Goal: Information Seeking & Learning: Check status

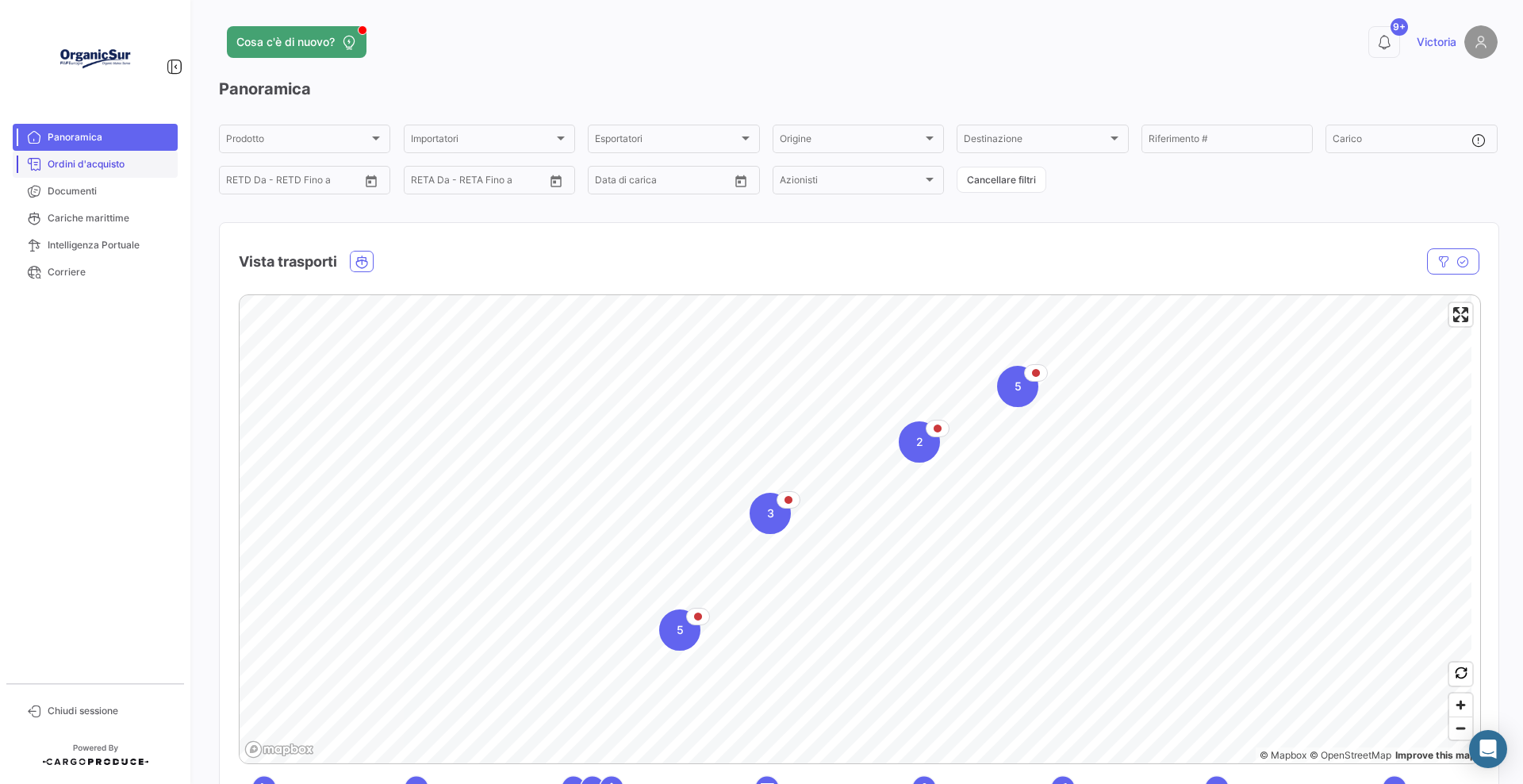
click at [64, 169] on span "Ordini d'acquisto" at bounding box center [109, 164] width 123 height 14
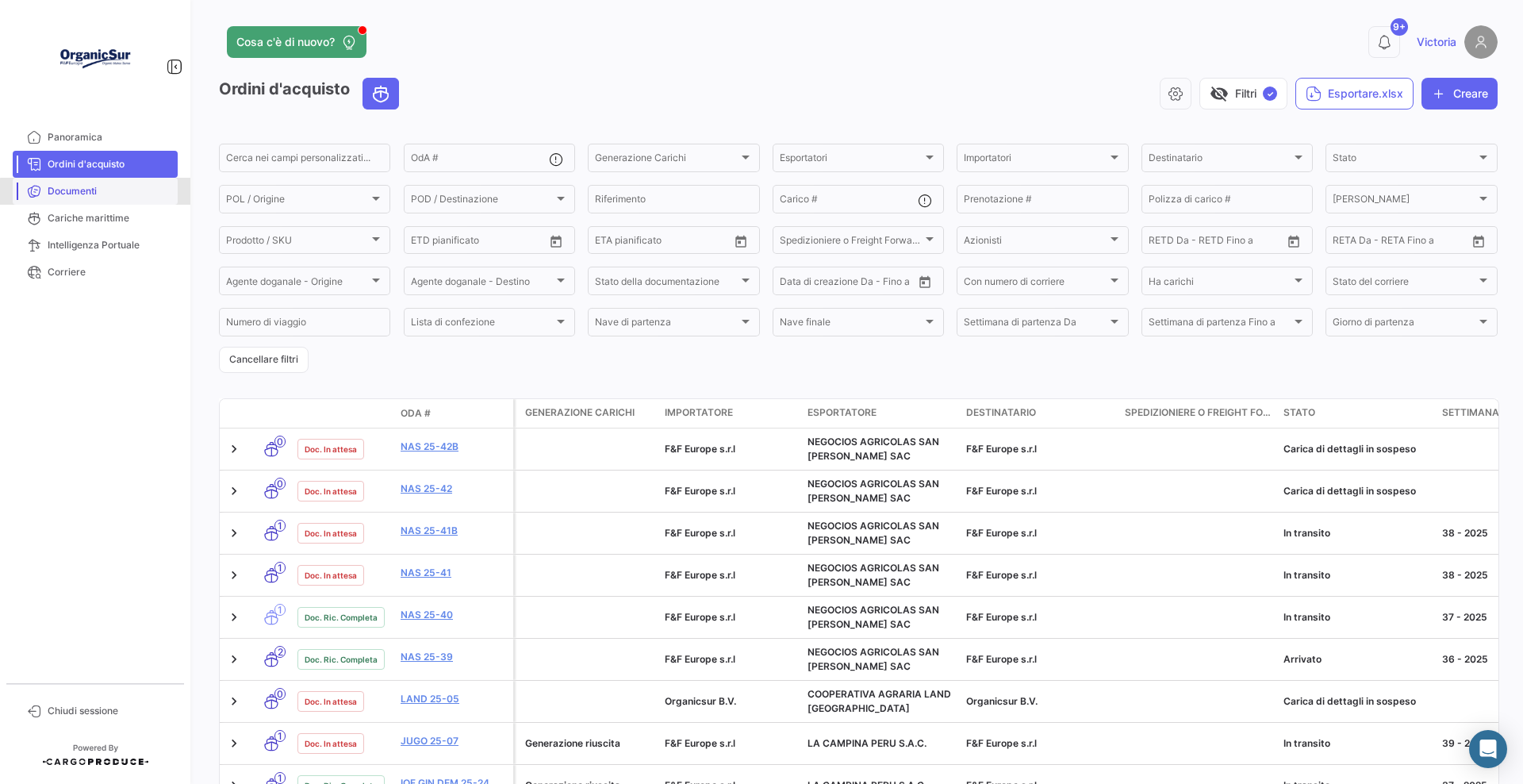
click at [110, 201] on link "Documenti" at bounding box center [95, 191] width 165 height 27
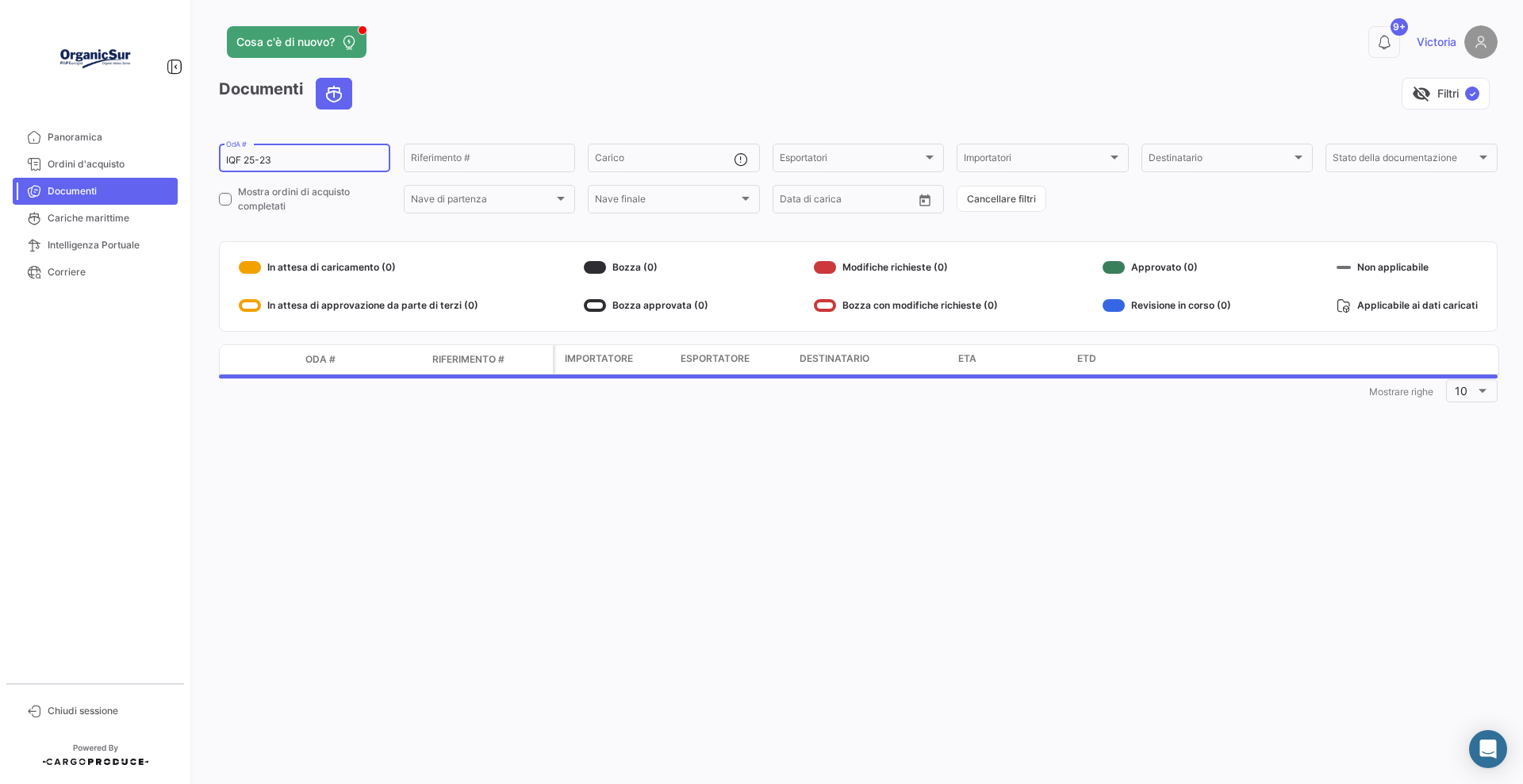
click at [293, 159] on input "IQF 25-23" at bounding box center [304, 159] width 157 height 11
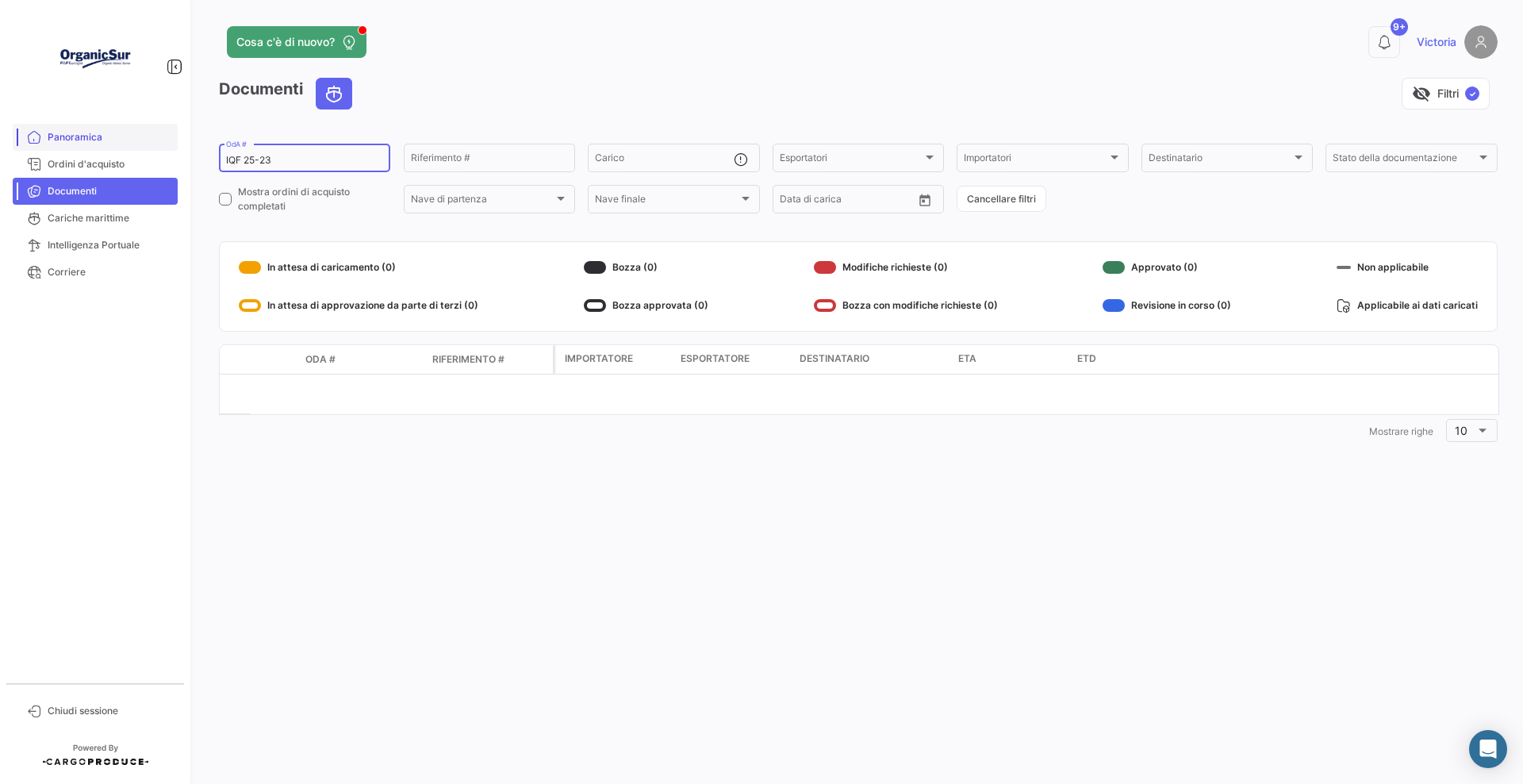
drag, startPoint x: 330, startPoint y: 159, endPoint x: 49, endPoint y: 144, distance: 281.4
click at [49, 144] on mat-sidenav-container "Panoramica Ordini d'acquisto Documenti Cariche marittime Intelligenza Portuale …" at bounding box center [762, 392] width 1523 height 784
type input "COL"
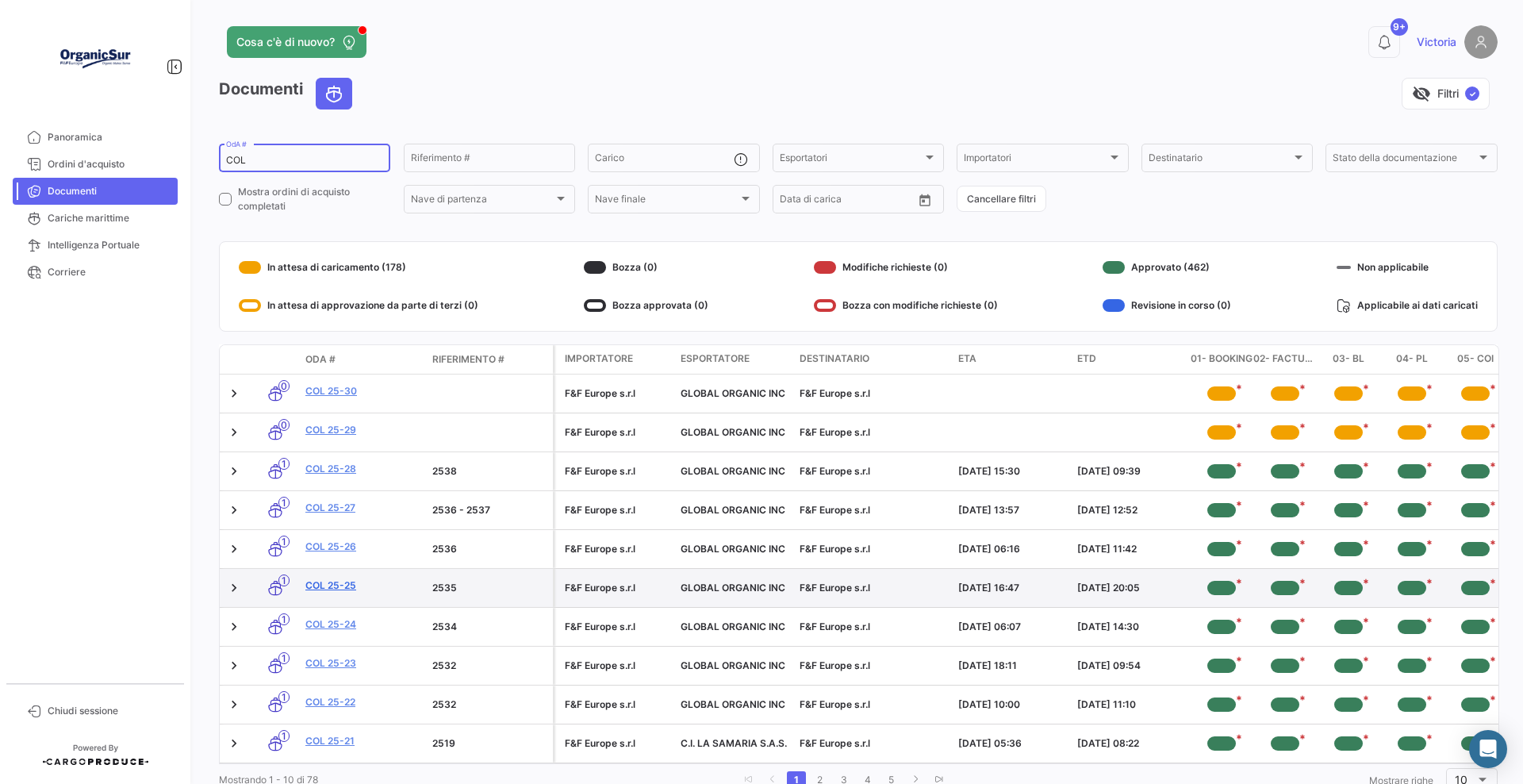
click at [334, 586] on link "COL 25-25" at bounding box center [363, 585] width 114 height 14
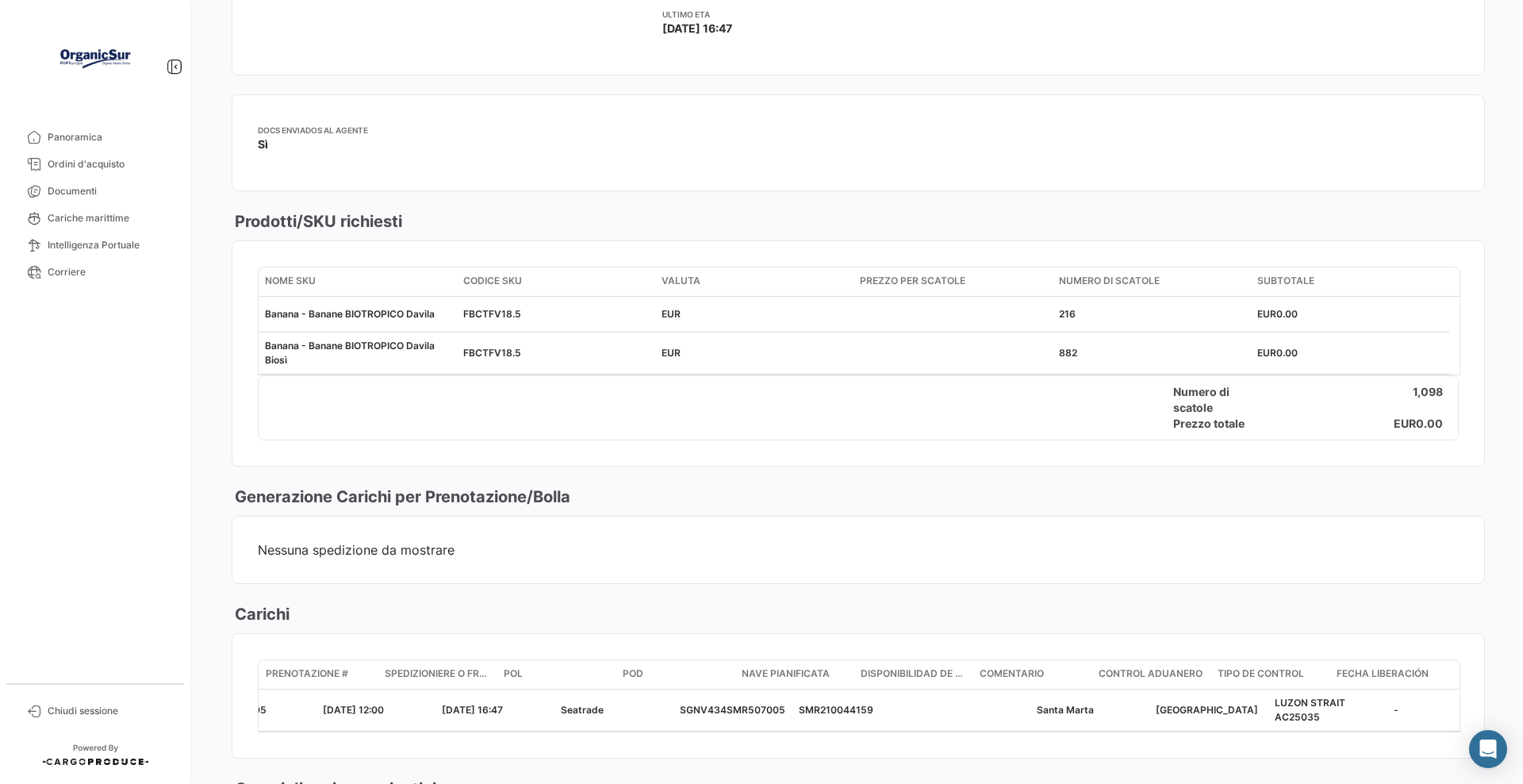
scroll to position [0, 975]
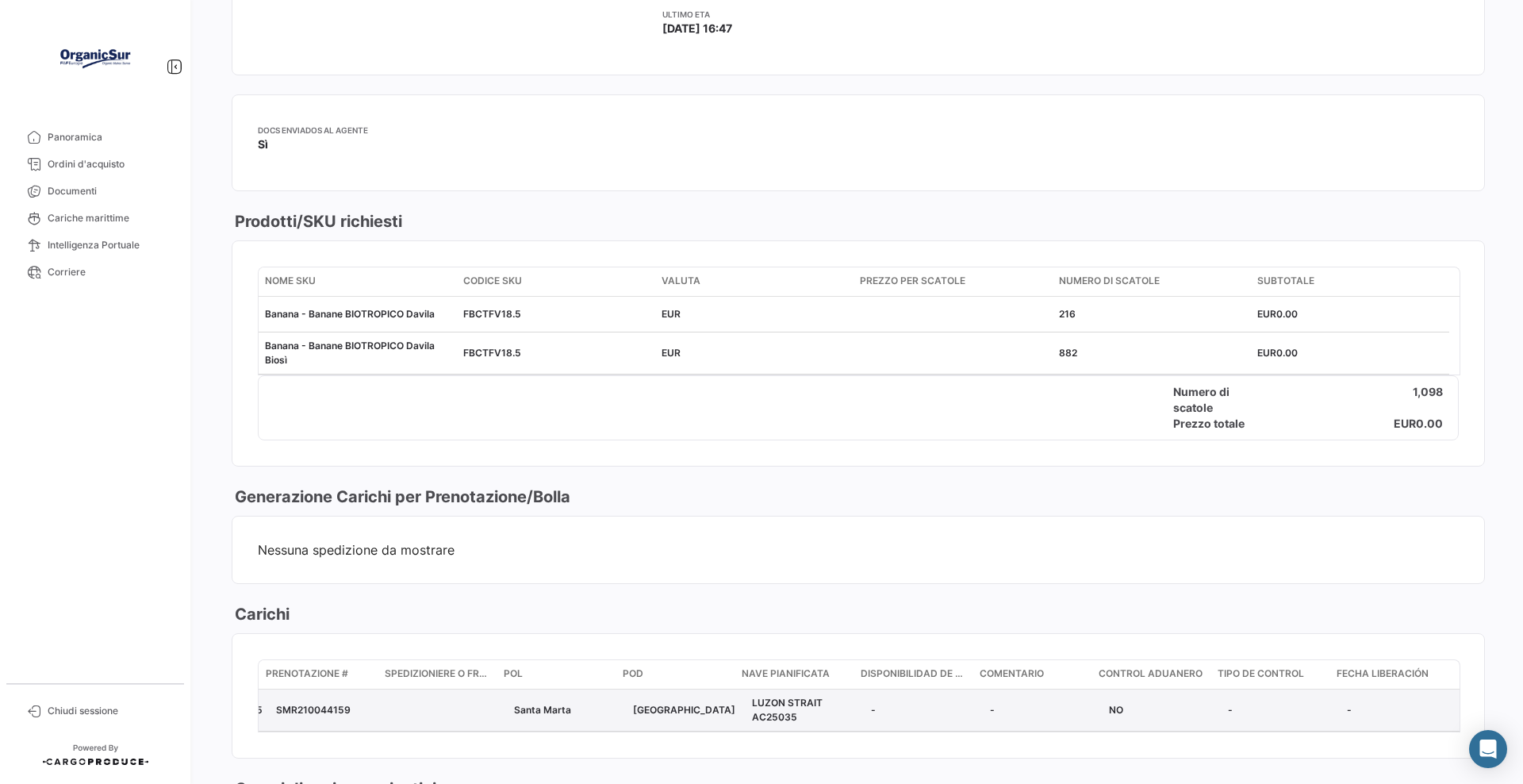
click at [793, 711] on div "LUZON STRAIT AC25035" at bounding box center [805, 710] width 107 height 29
drag, startPoint x: 798, startPoint y: 714, endPoint x: 741, endPoint y: 704, distance: 57.9
click at [752, 704] on div "LUZON STRAIT AC25035" at bounding box center [805, 710] width 107 height 29
copy span "LUZON STRAIT AC25035"
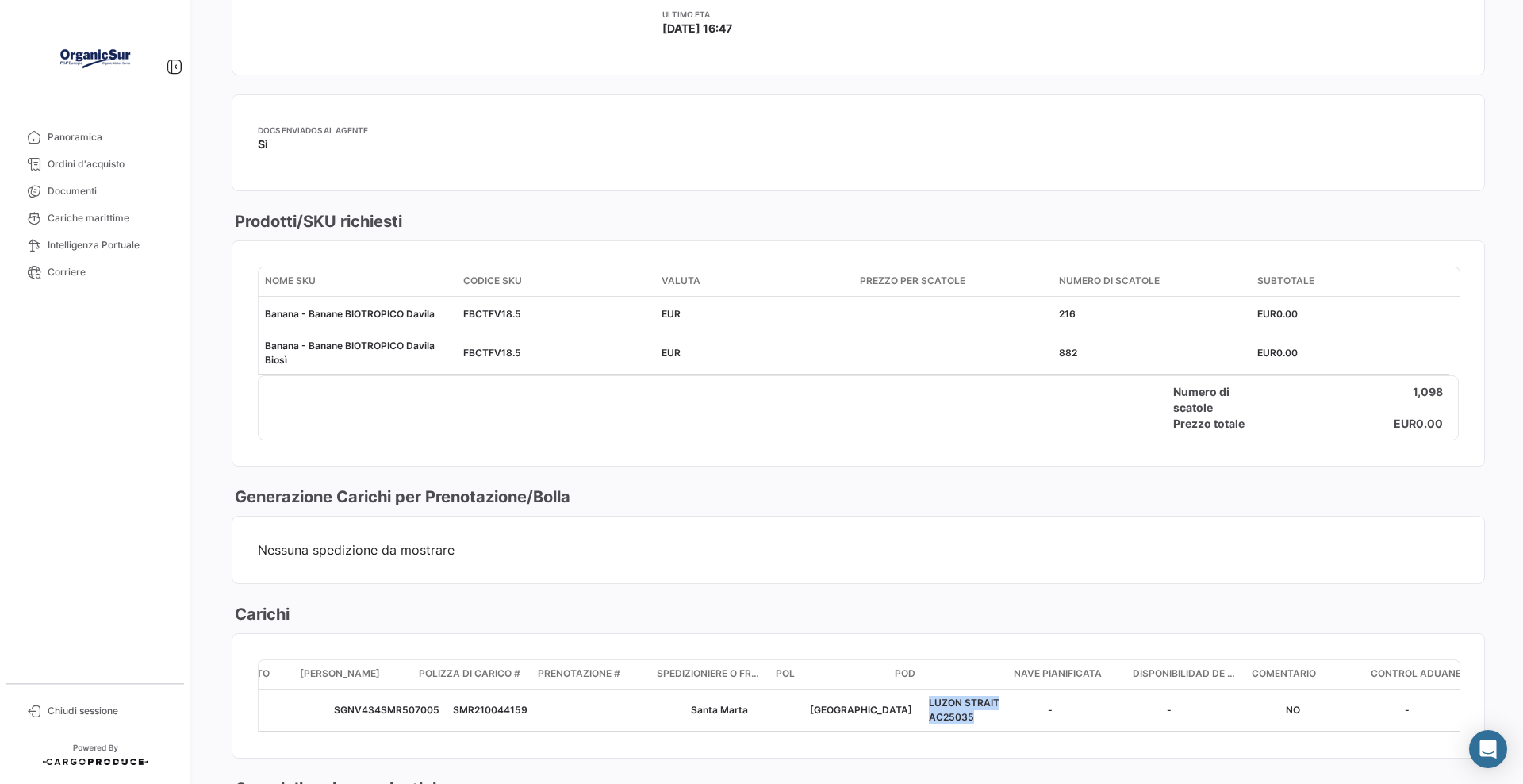
scroll to position [0, 0]
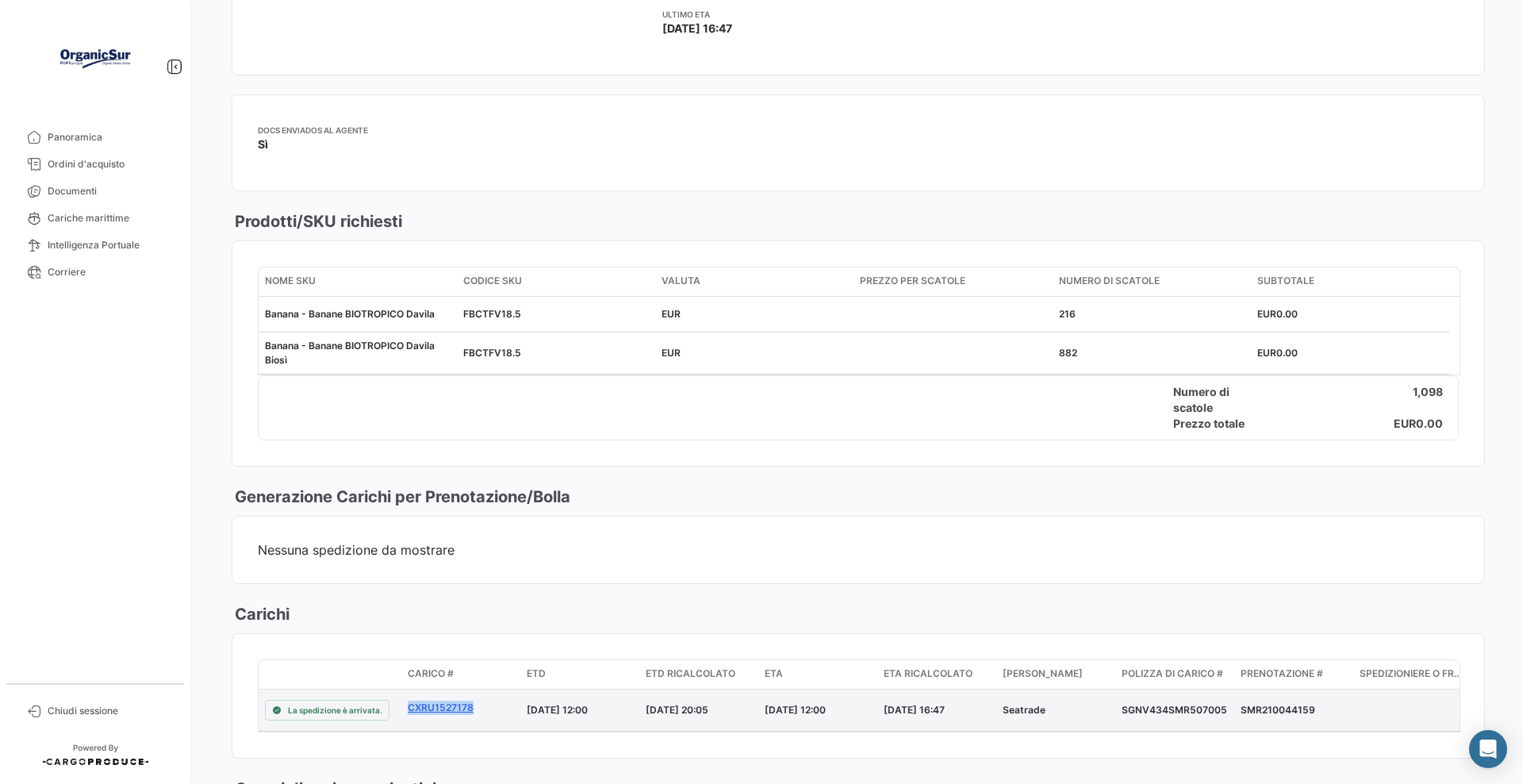
drag, startPoint x: 402, startPoint y: 706, endPoint x: 490, endPoint y: 713, distance: 88.3
click at [490, 713] on datatable-body-cell "CXRU1527178" at bounding box center [461, 709] width 119 height 41
copy link "CXRU1527178"
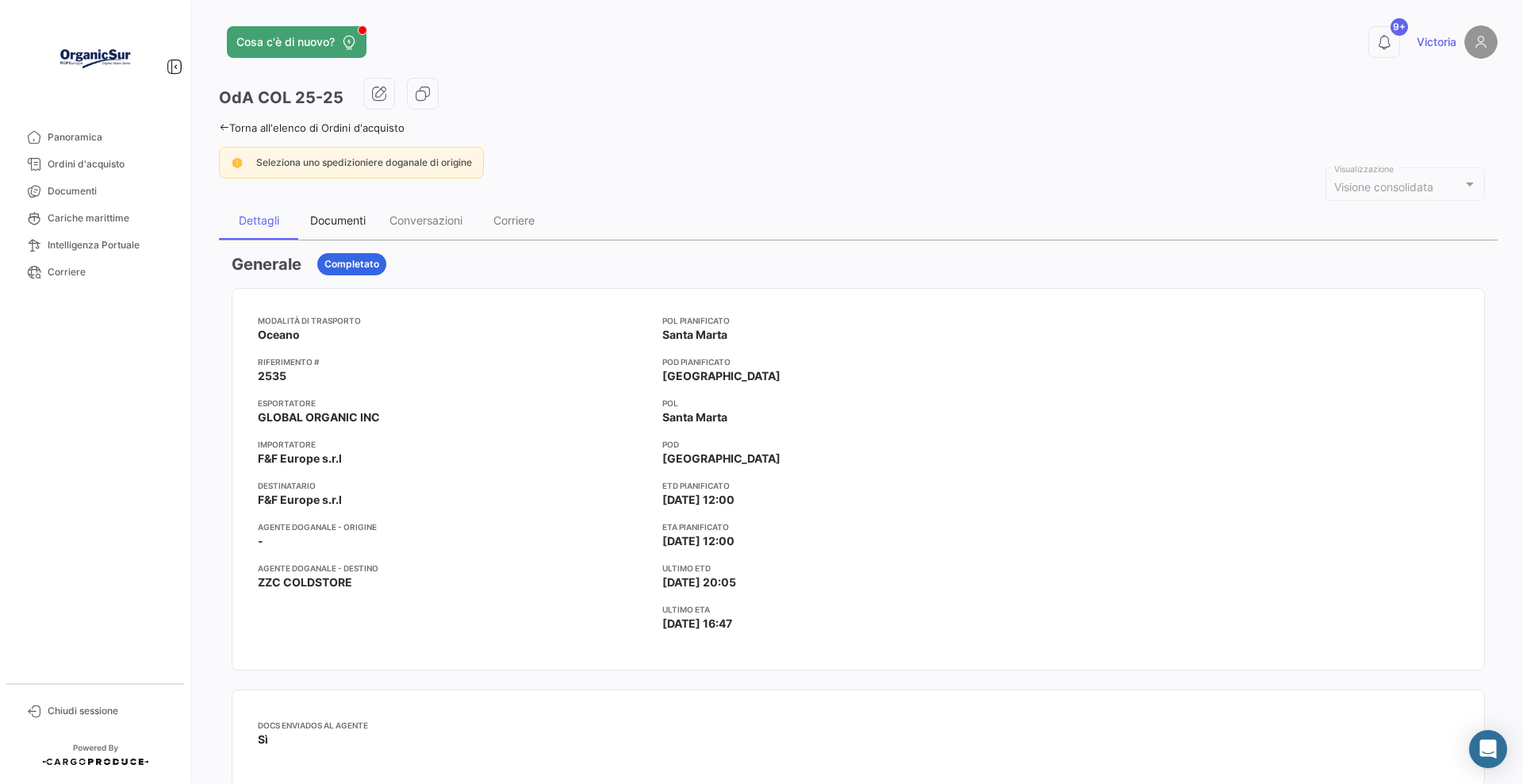
click at [343, 217] on div "Documenti" at bounding box center [338, 220] width 55 height 13
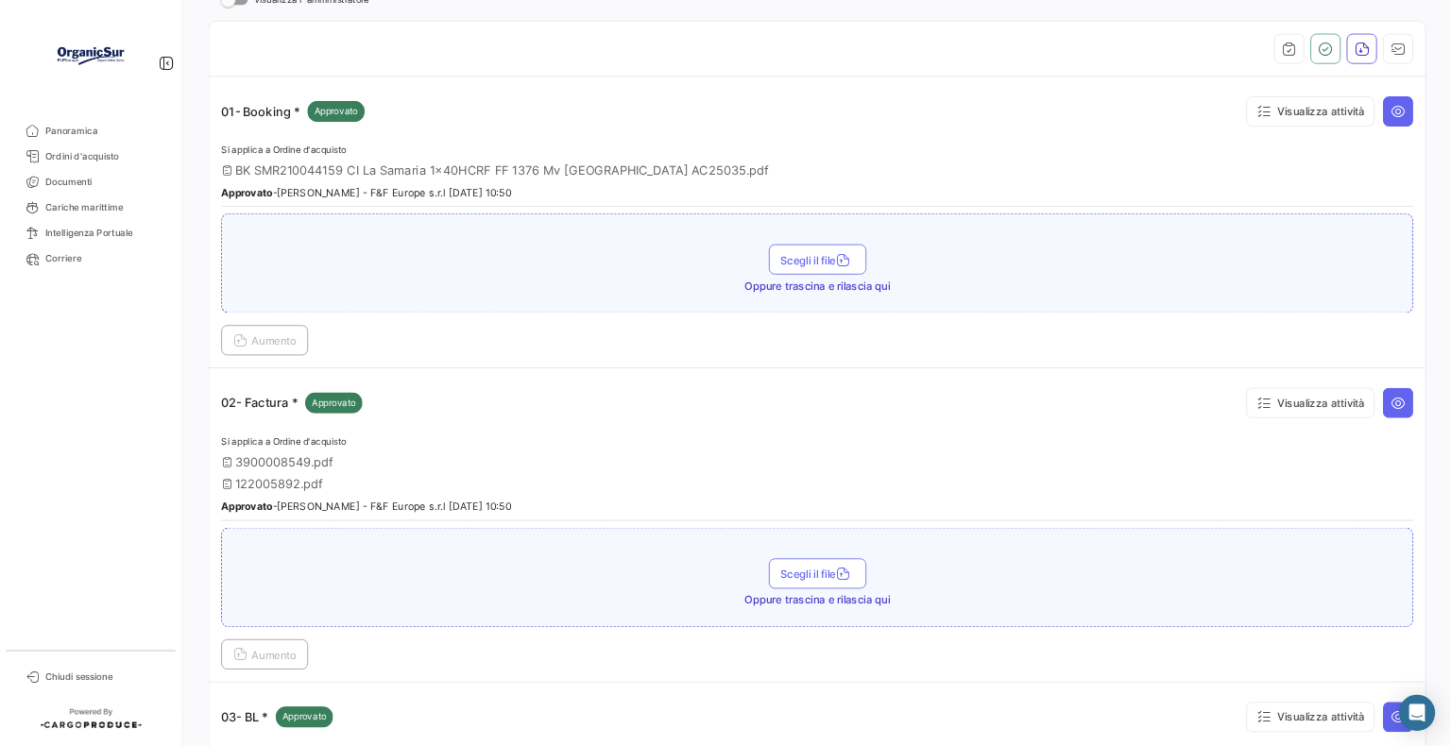
scroll to position [354, 0]
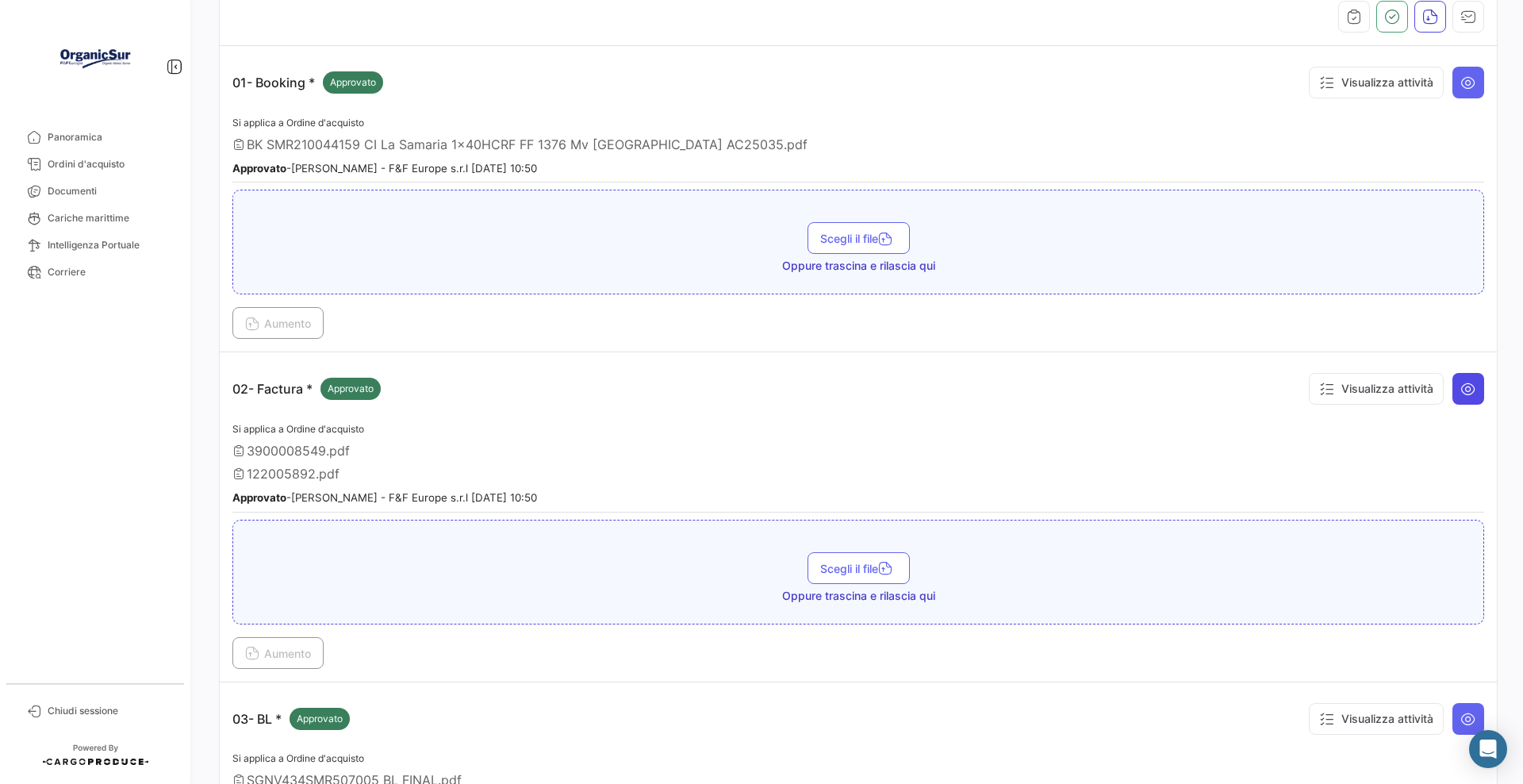
click at [1460, 381] on icon at bounding box center [1468, 389] width 16 height 16
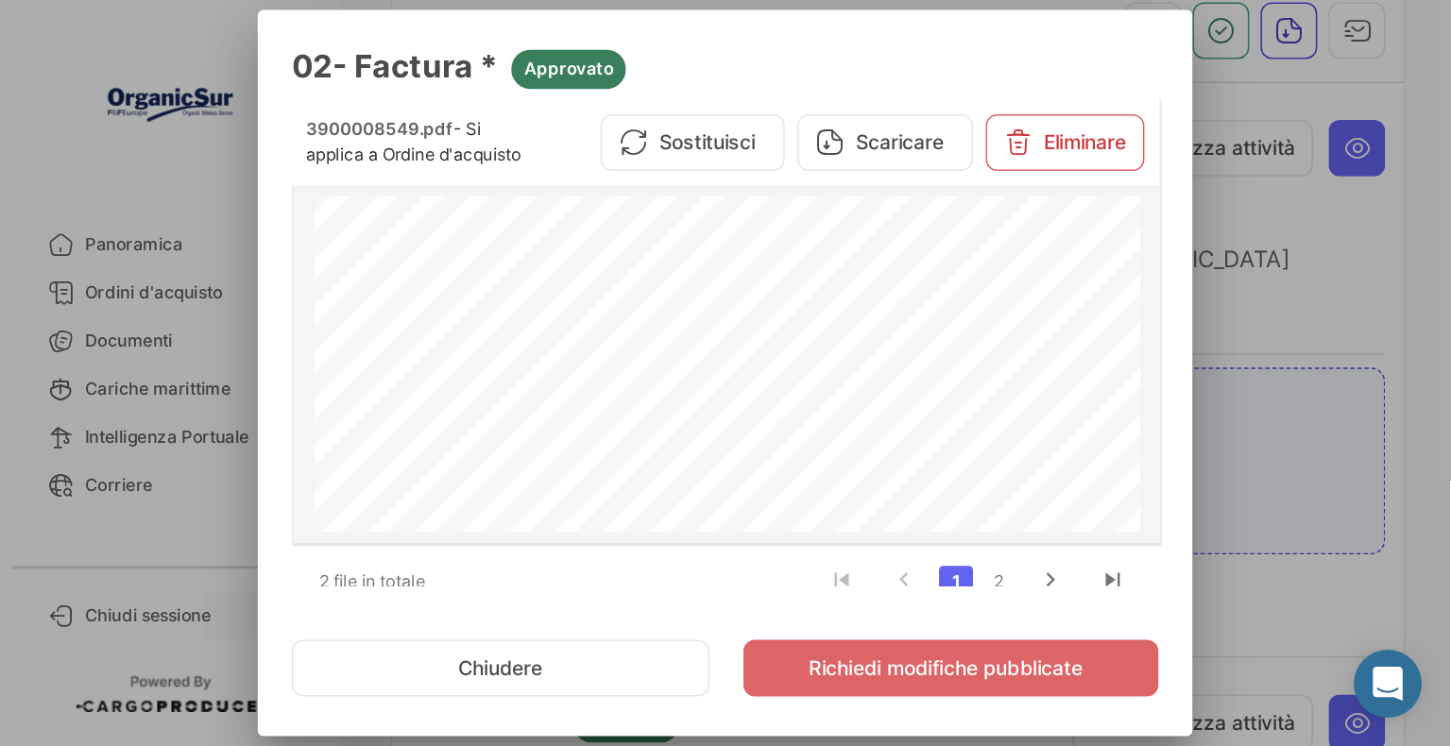
scroll to position [0, 0]
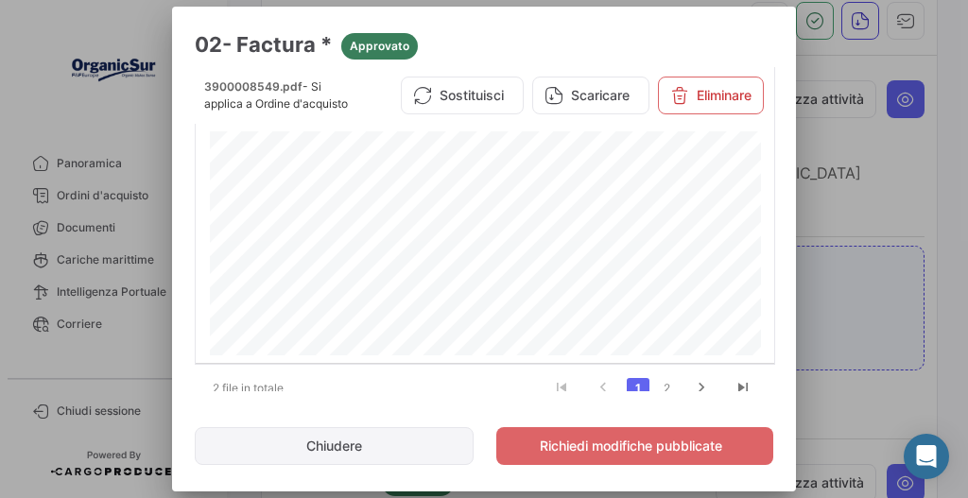
click at [299, 445] on button "Chiudere" at bounding box center [334, 446] width 279 height 38
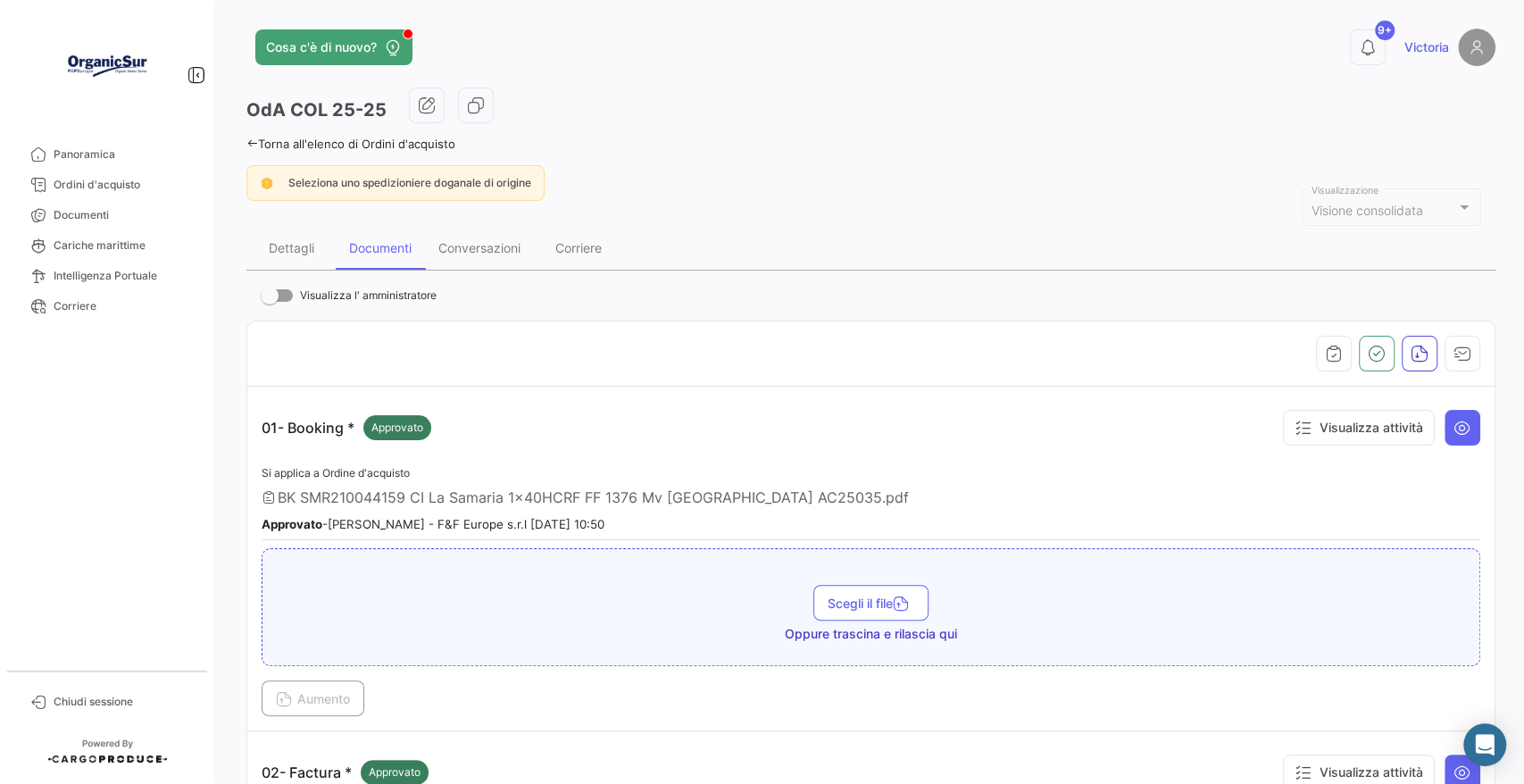
click at [244, 258] on div "Cosa c'è di nuovo? 9+ [PERSON_NAME] COL 25-25 Torna all'elenco di Ordini d'acqu…" at bounding box center [871, 392] width 1306 height 784
click at [271, 236] on div "Dettagli" at bounding box center [291, 247] width 89 height 43
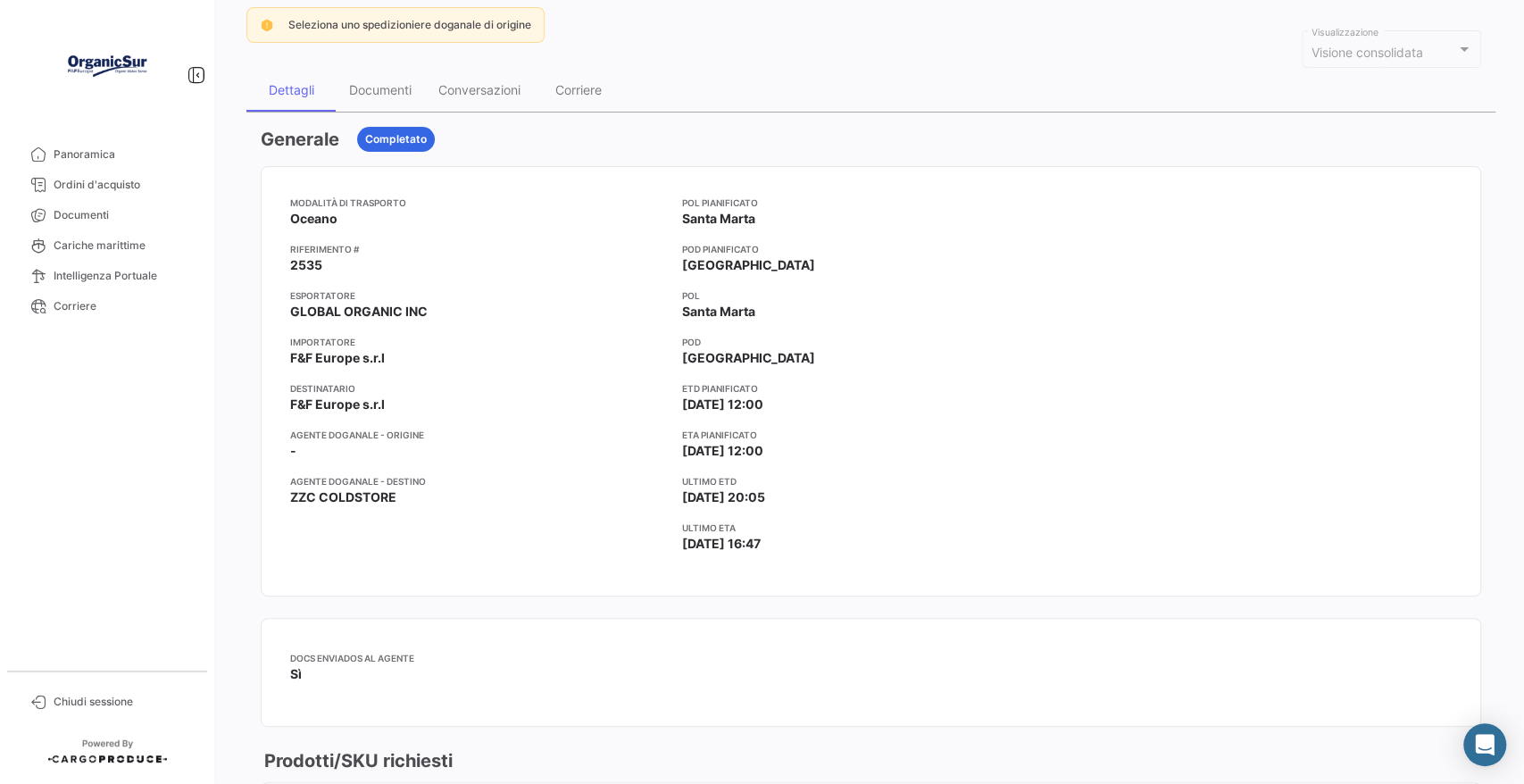
scroll to position [198, 0]
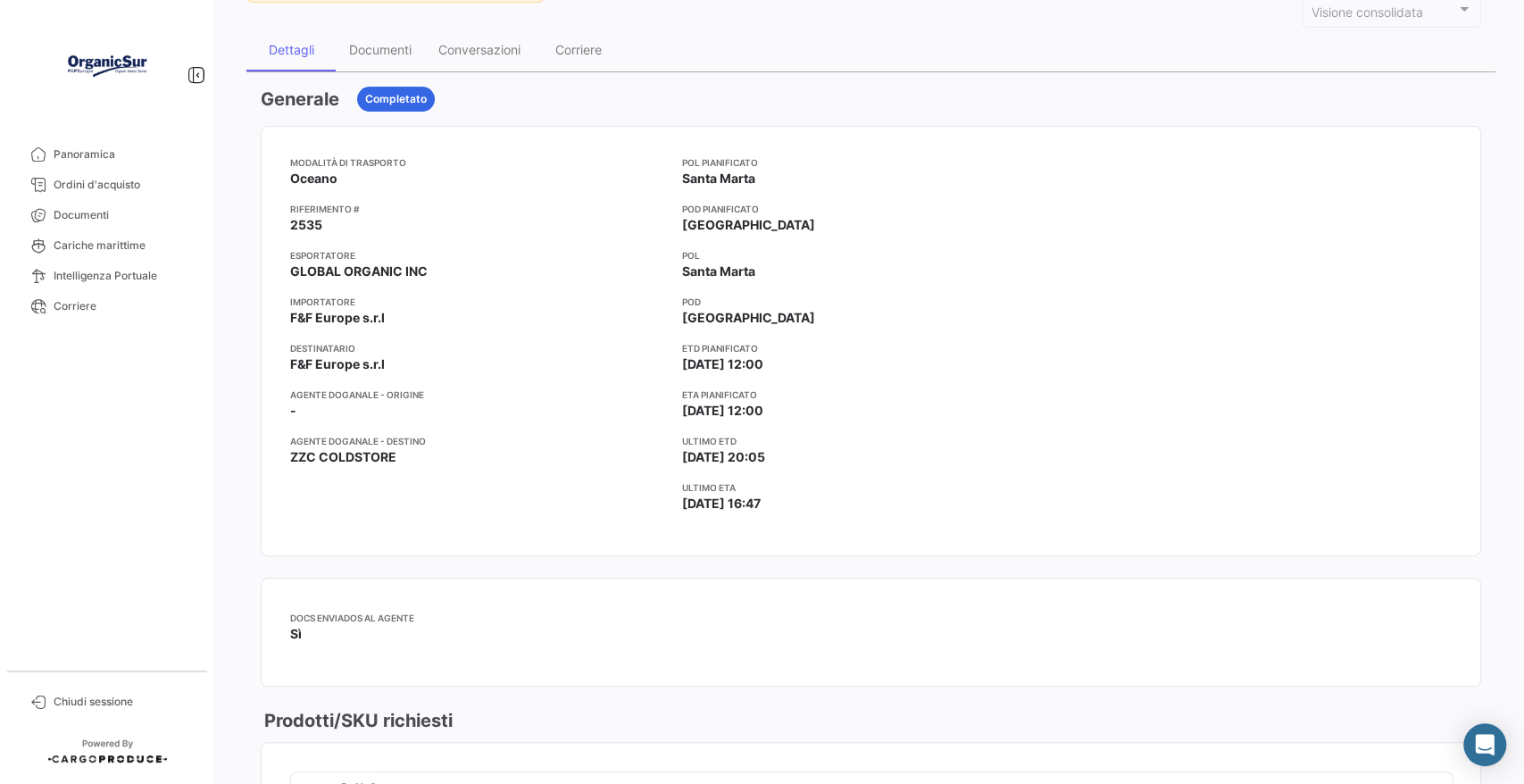
click at [800, 434] on app-card-info-title "Ultimo ETD" at bounding box center [871, 440] width 378 height 14
drag, startPoint x: 817, startPoint y: 403, endPoint x: 644, endPoint y: 401, distance: 173.0
click at [644, 401] on div "Modalità di trasporto Oceano Riferimento # 2535 Esportatore GLOBAL ORGANIC INC …" at bounding box center [870, 340] width 1161 height 371
click at [728, 408] on span "[DATE] 12:00" at bounding box center [723, 410] width 81 height 18
drag, startPoint x: 750, startPoint y: 407, endPoint x: 677, endPoint y: 406, distance: 73.0
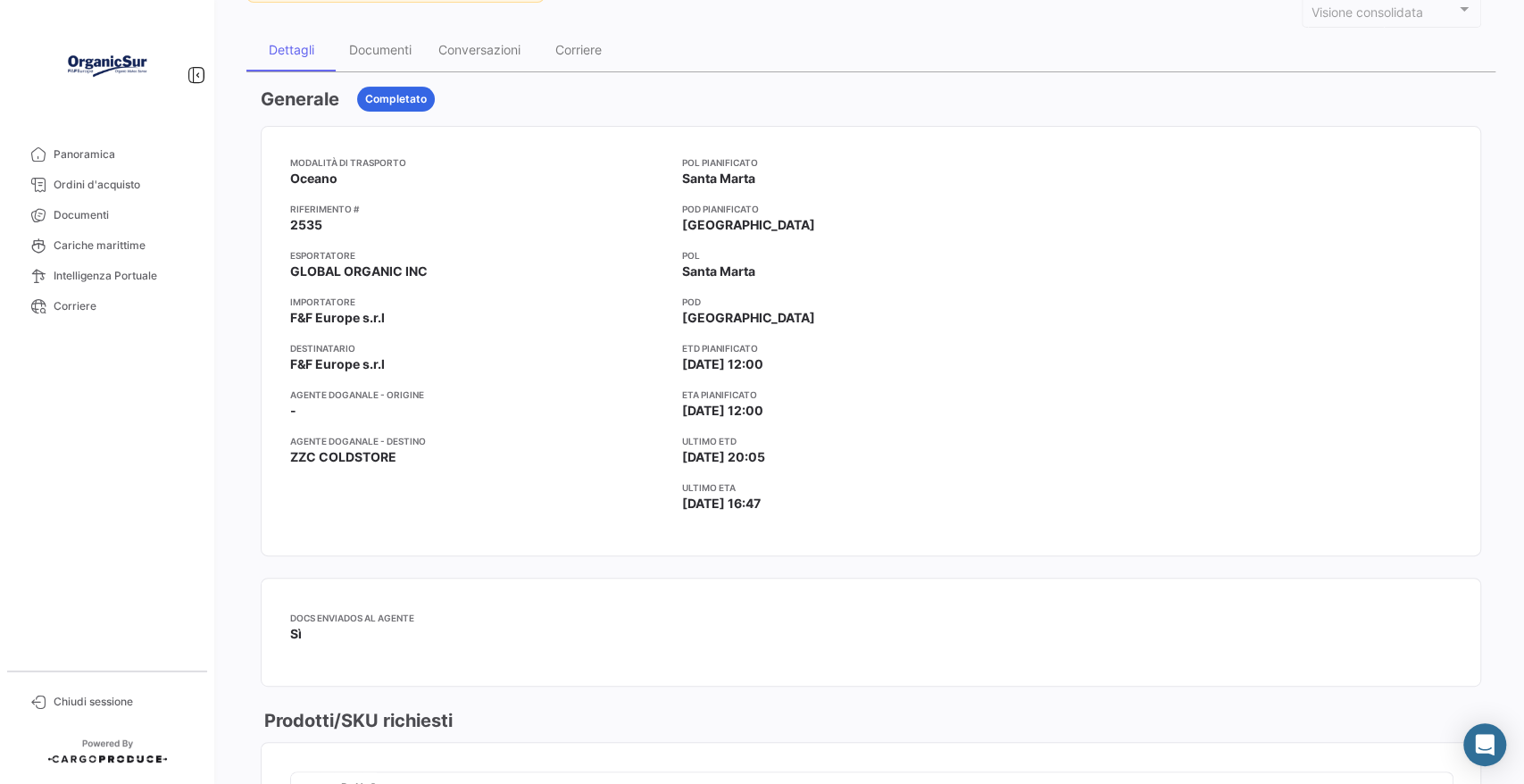
click at [677, 406] on div "Modalità di trasporto Oceano Riferimento # 2535 Esportatore GLOBAL ORGANIC INC …" at bounding box center [870, 340] width 1161 height 371
copy span "[DATE]"
click at [377, 52] on div "Documenti" at bounding box center [380, 49] width 62 height 15
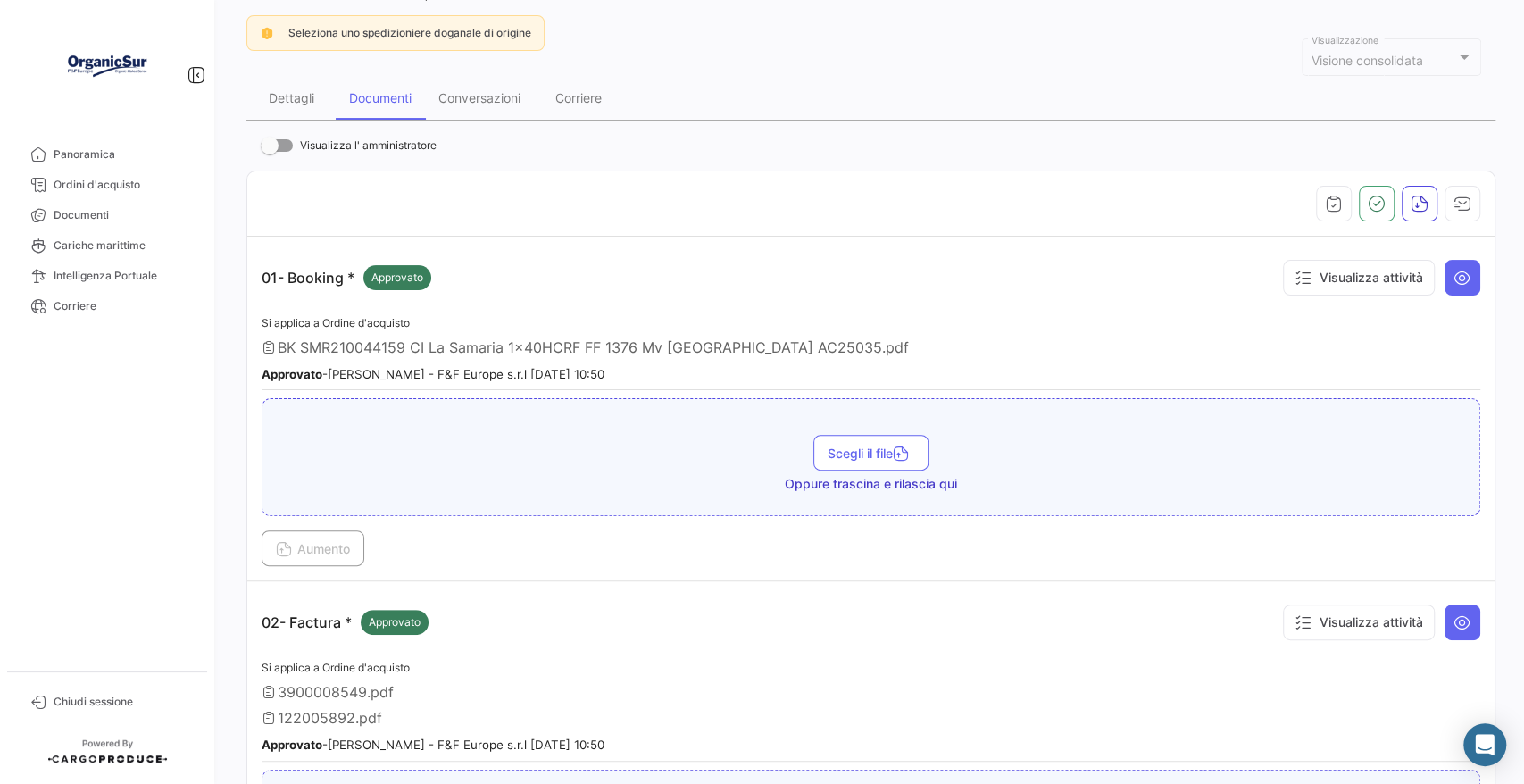
scroll to position [298, 0]
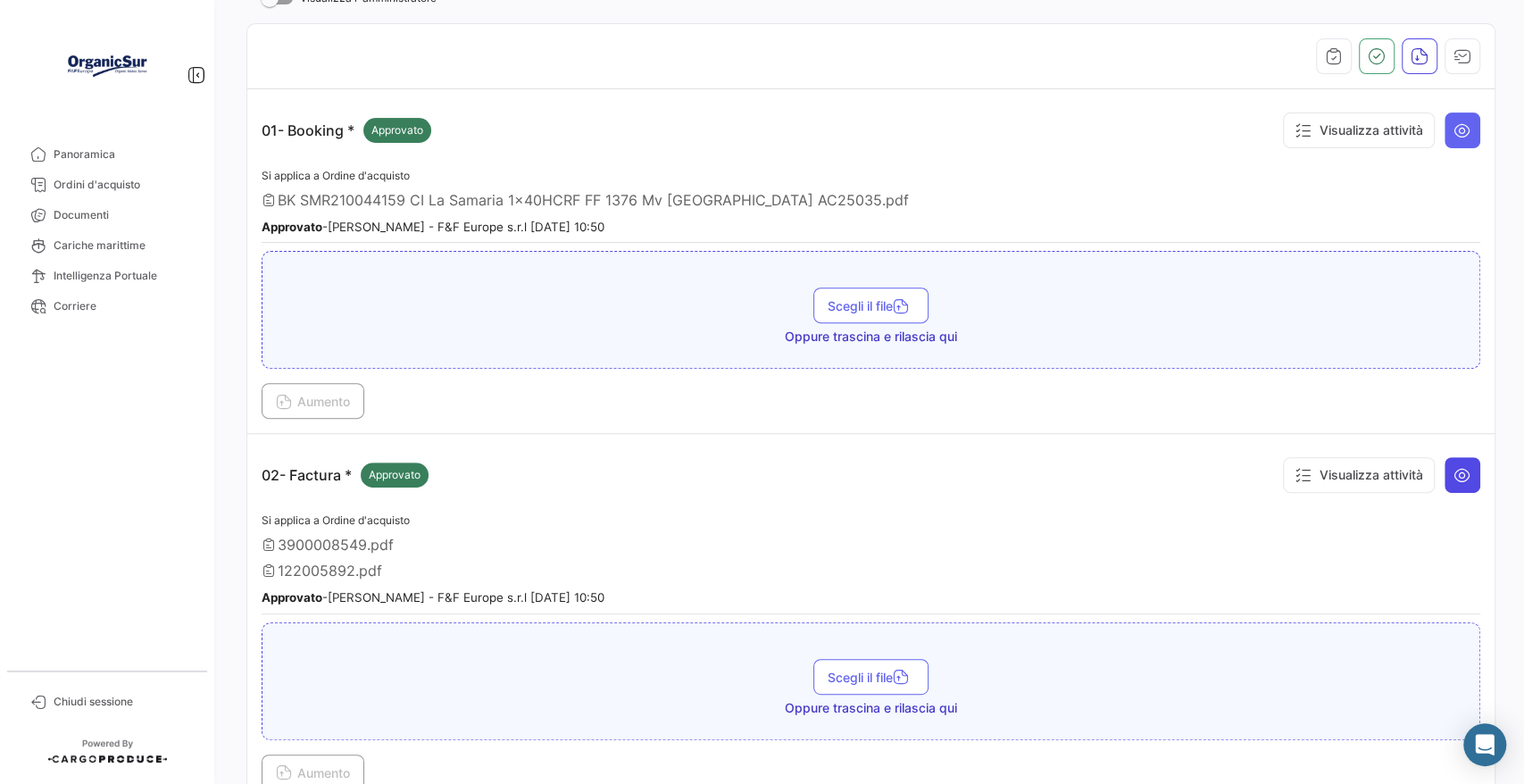
click at [1453, 466] on icon at bounding box center [1462, 474] width 18 height 18
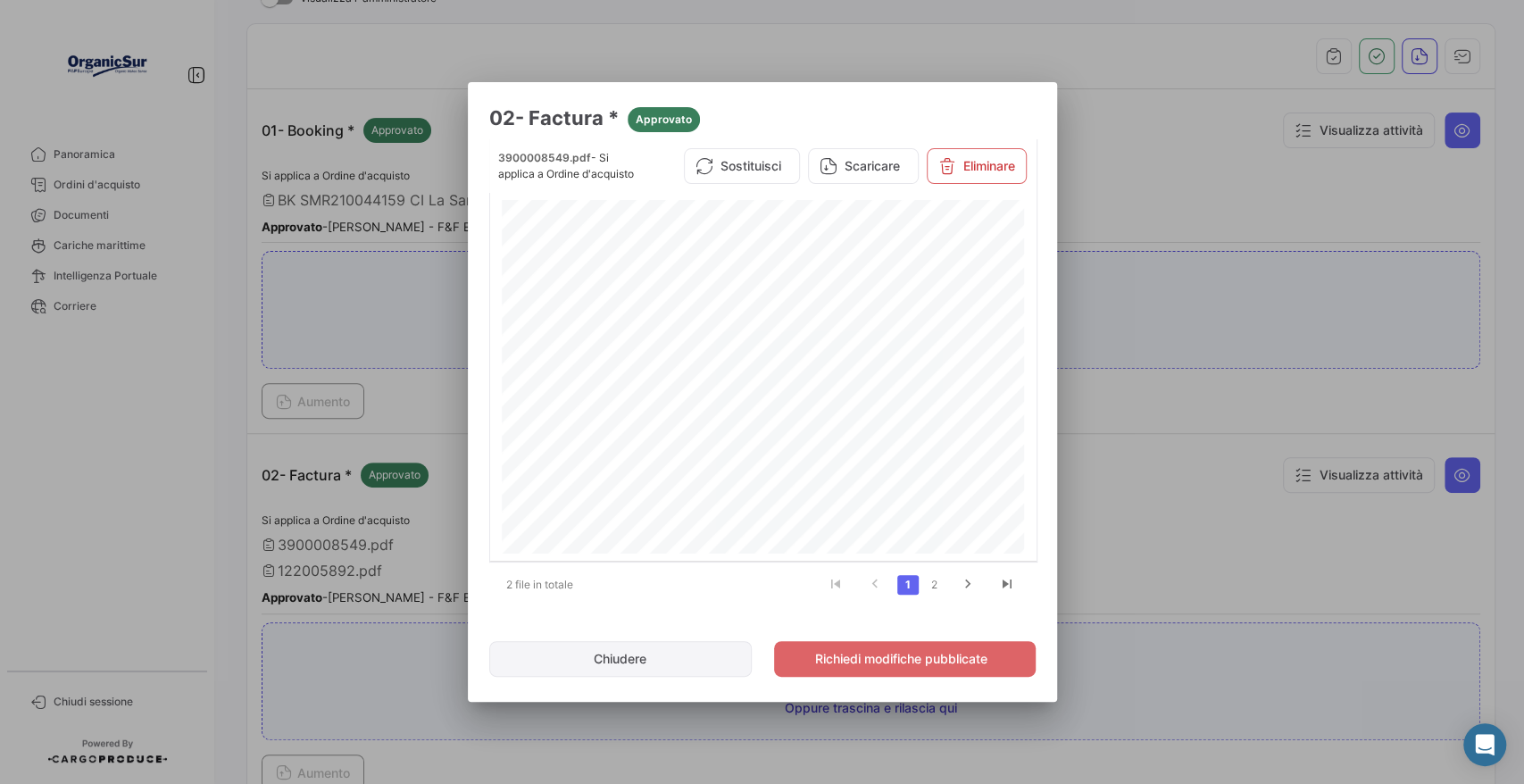
click at [705, 649] on button "Chiudere" at bounding box center [621, 658] width 264 height 36
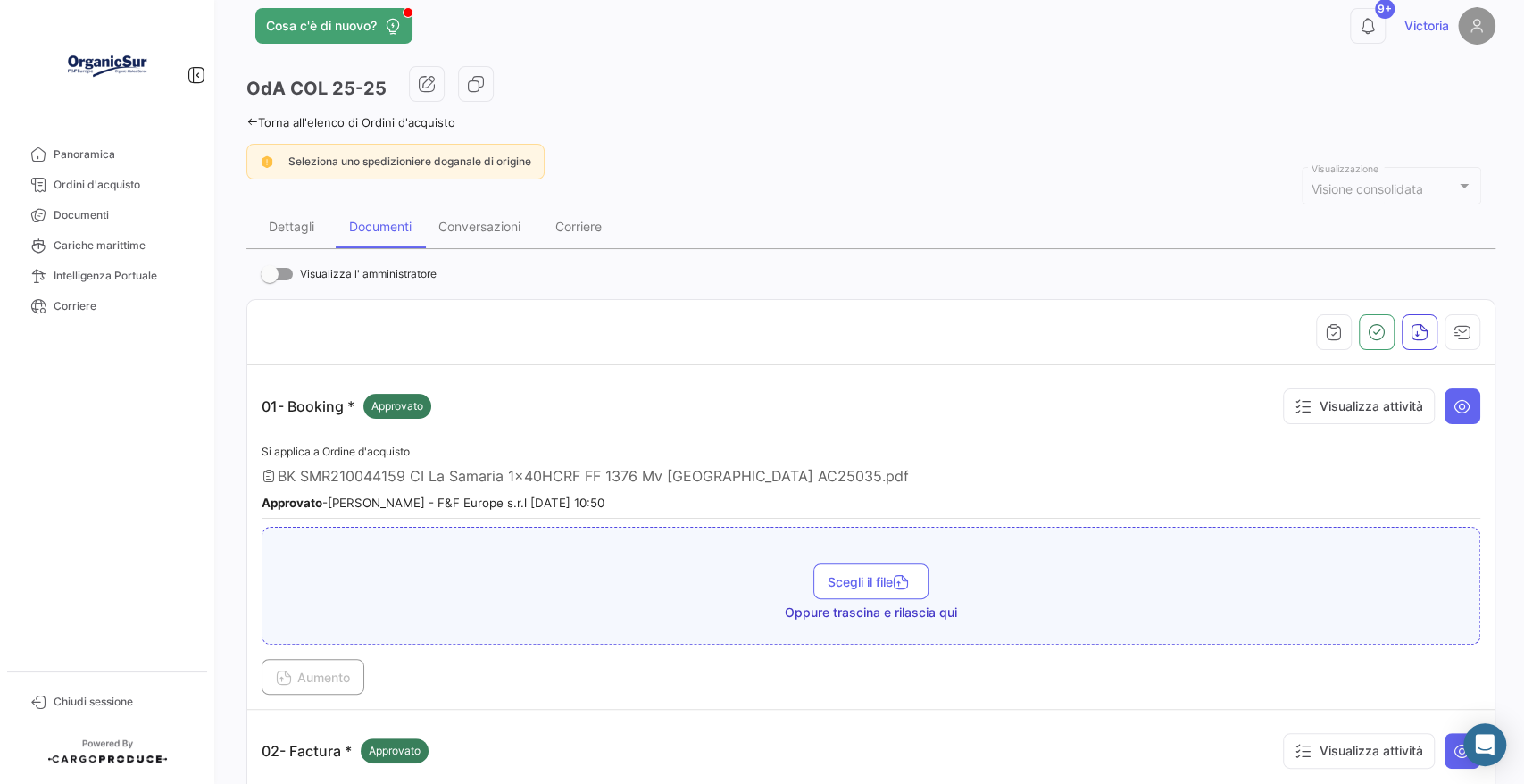
scroll to position [0, 0]
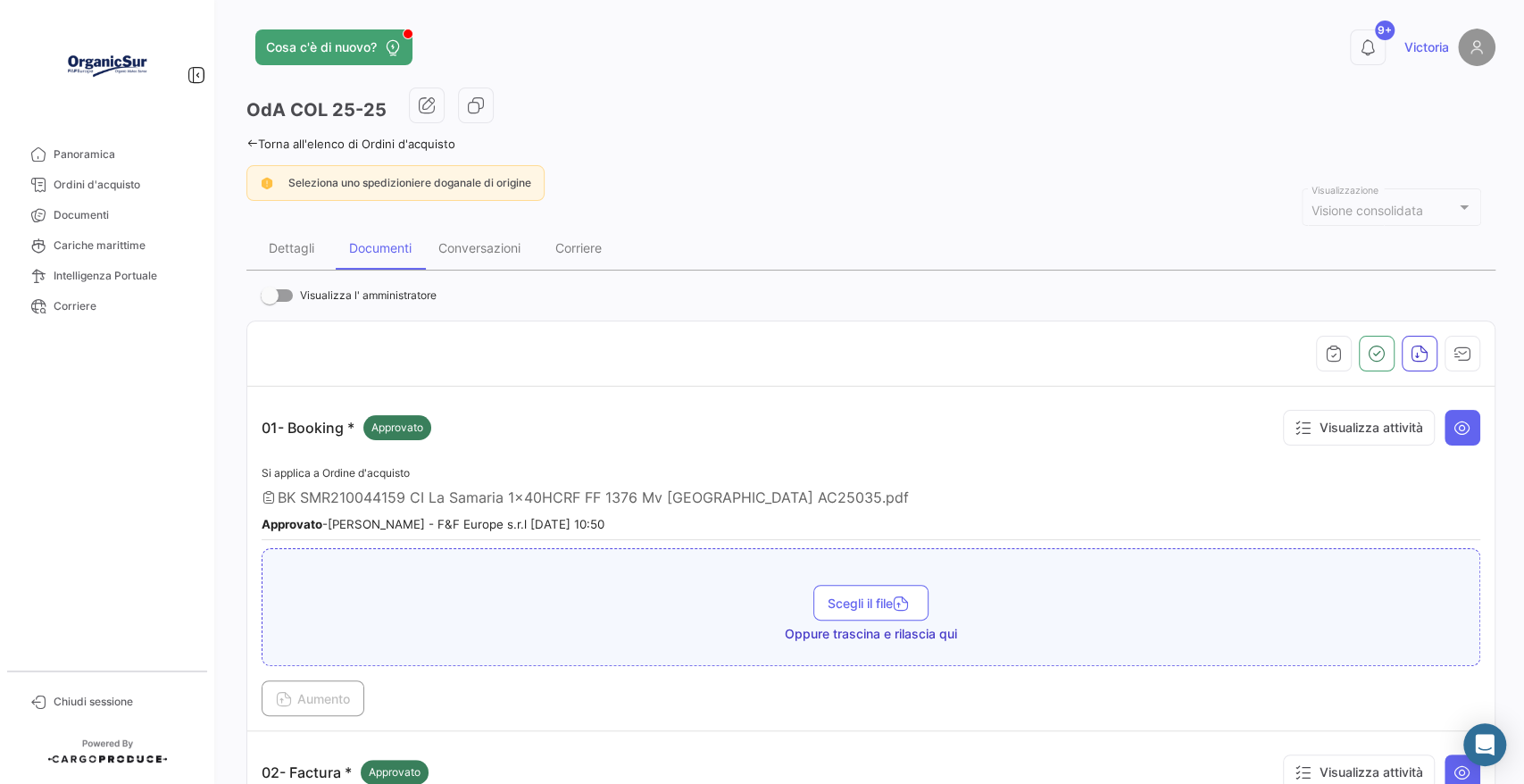
click at [248, 139] on icon at bounding box center [252, 144] width 11 height 11
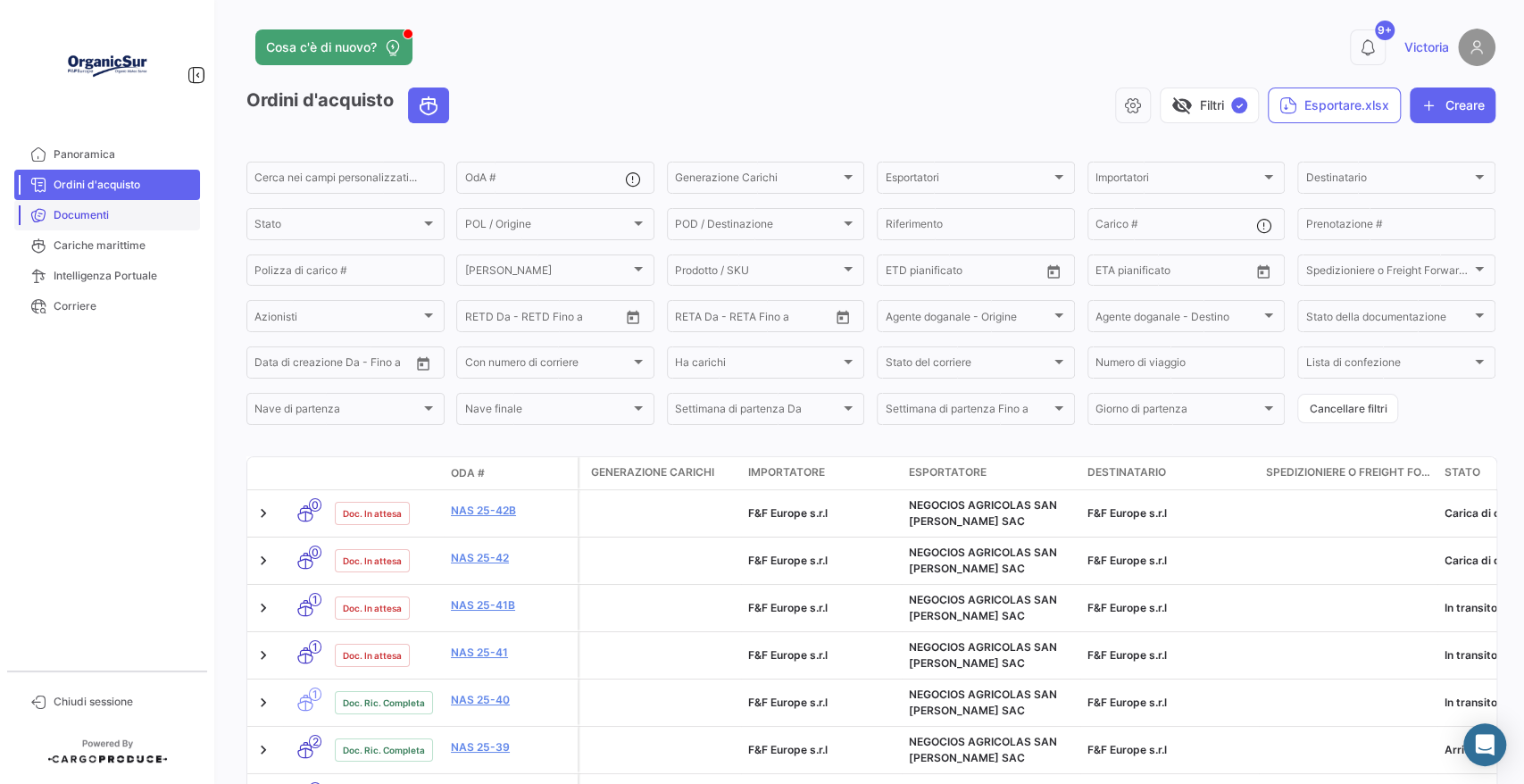
click at [92, 209] on span "Documenti" at bounding box center [123, 214] width 139 height 16
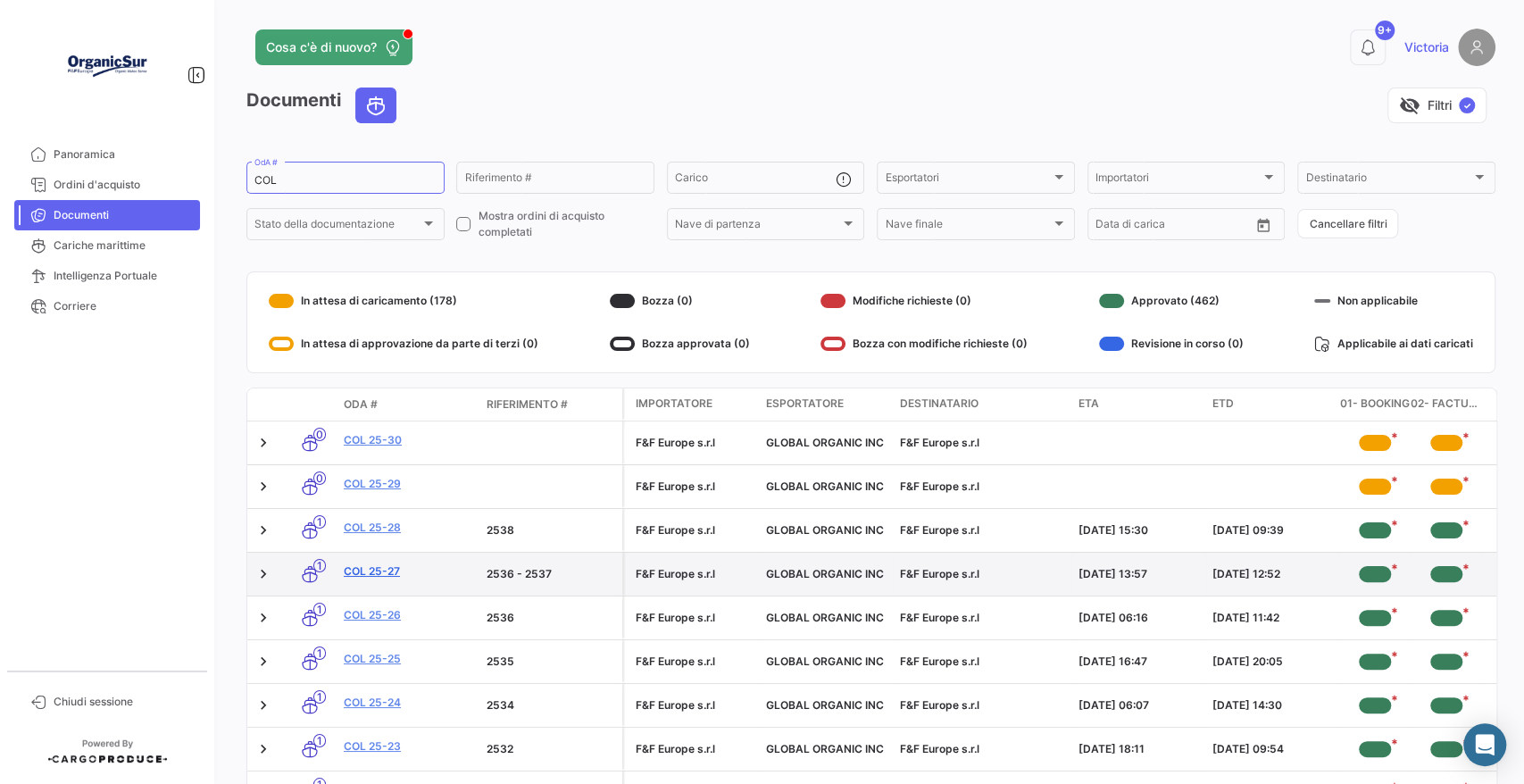
click at [381, 569] on link "COL 25-27" at bounding box center [408, 571] width 128 height 16
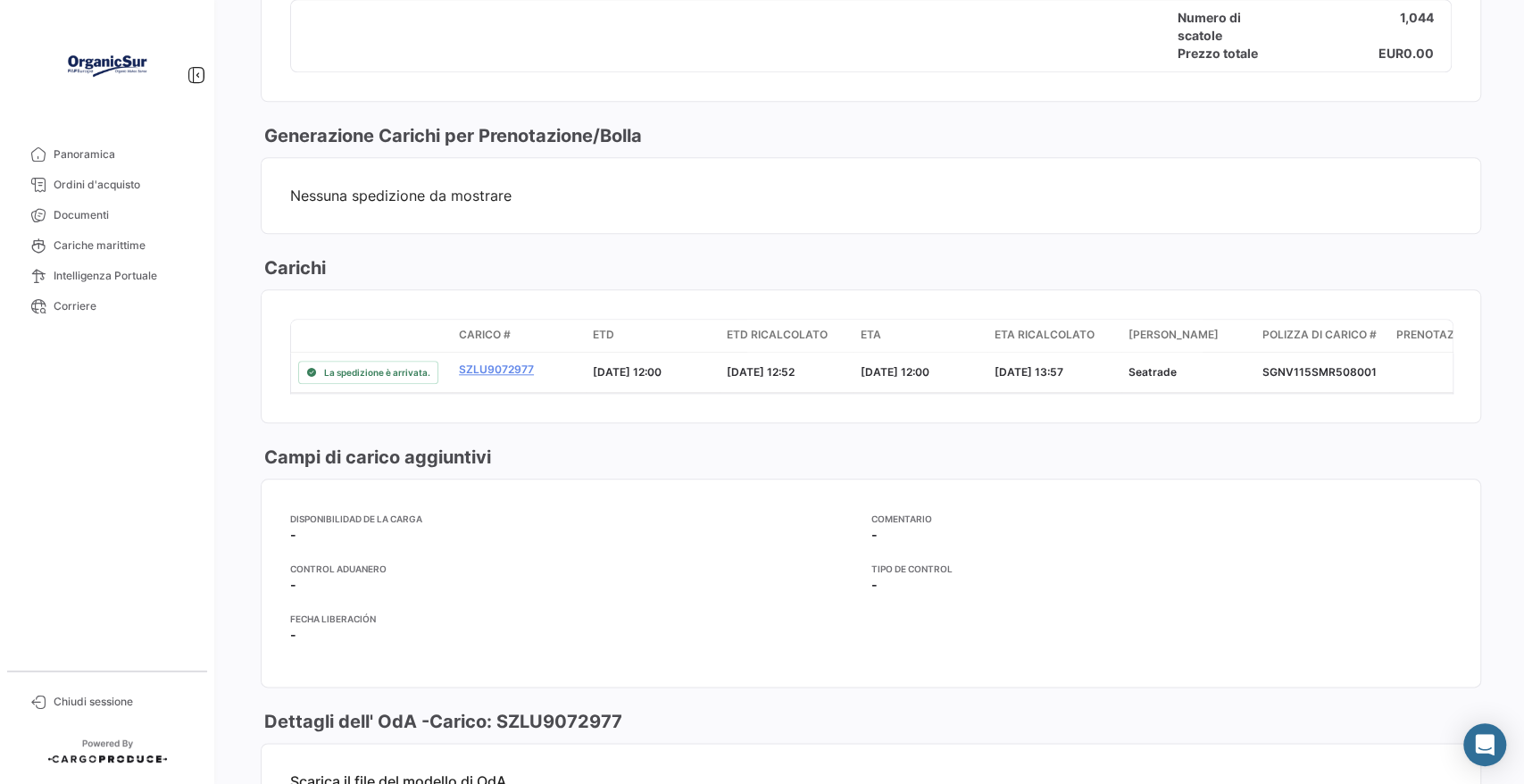
scroll to position [1146, 0]
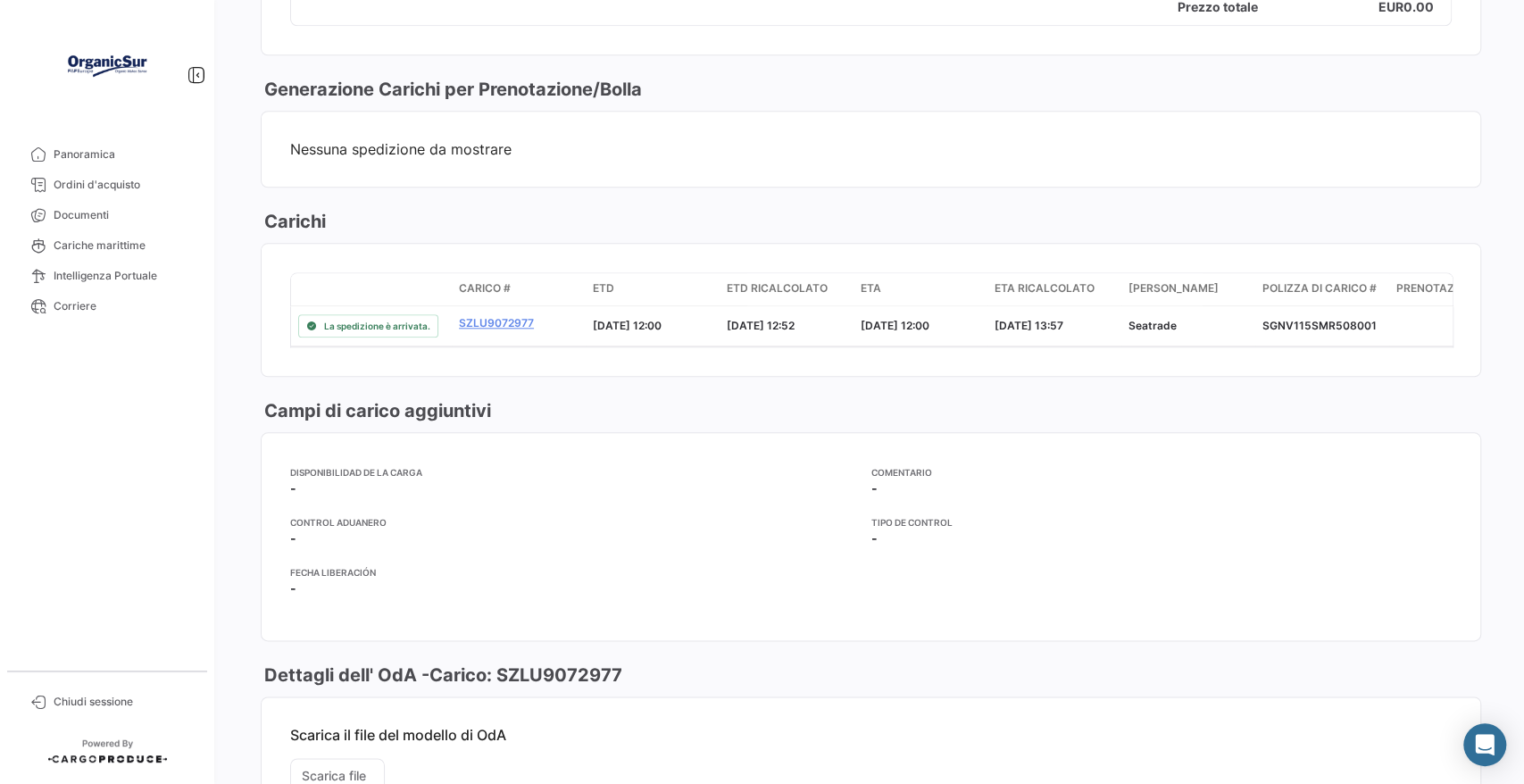
drag, startPoint x: 580, startPoint y: 674, endPoint x: 504, endPoint y: 673, distance: 76.0
click at [504, 673] on div "Dettagli dell' OdA - Carico: SZLU9072977" at bounding box center [871, 674] width 1221 height 25
copy h3 "SZLU9072977"
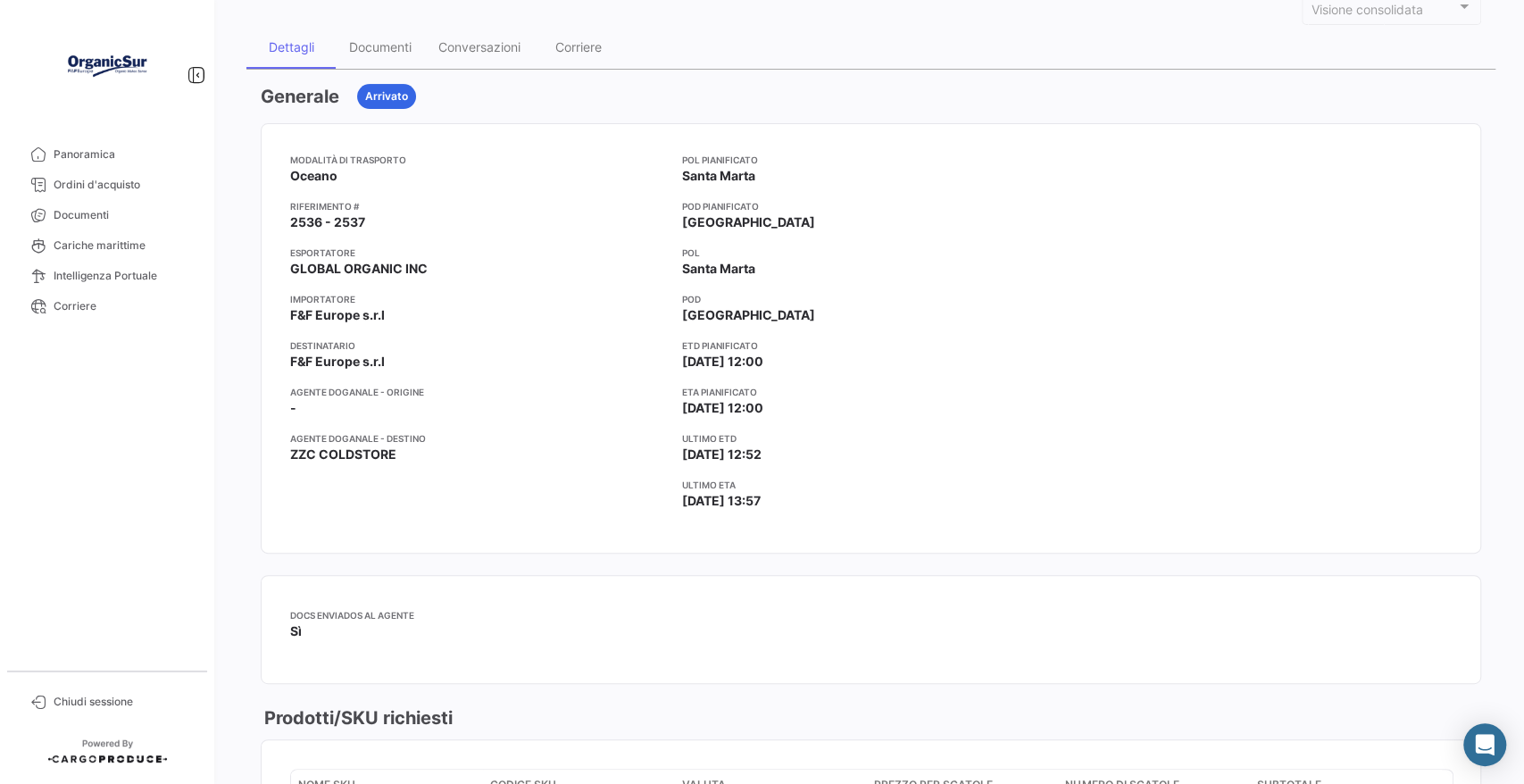
scroll to position [0, 0]
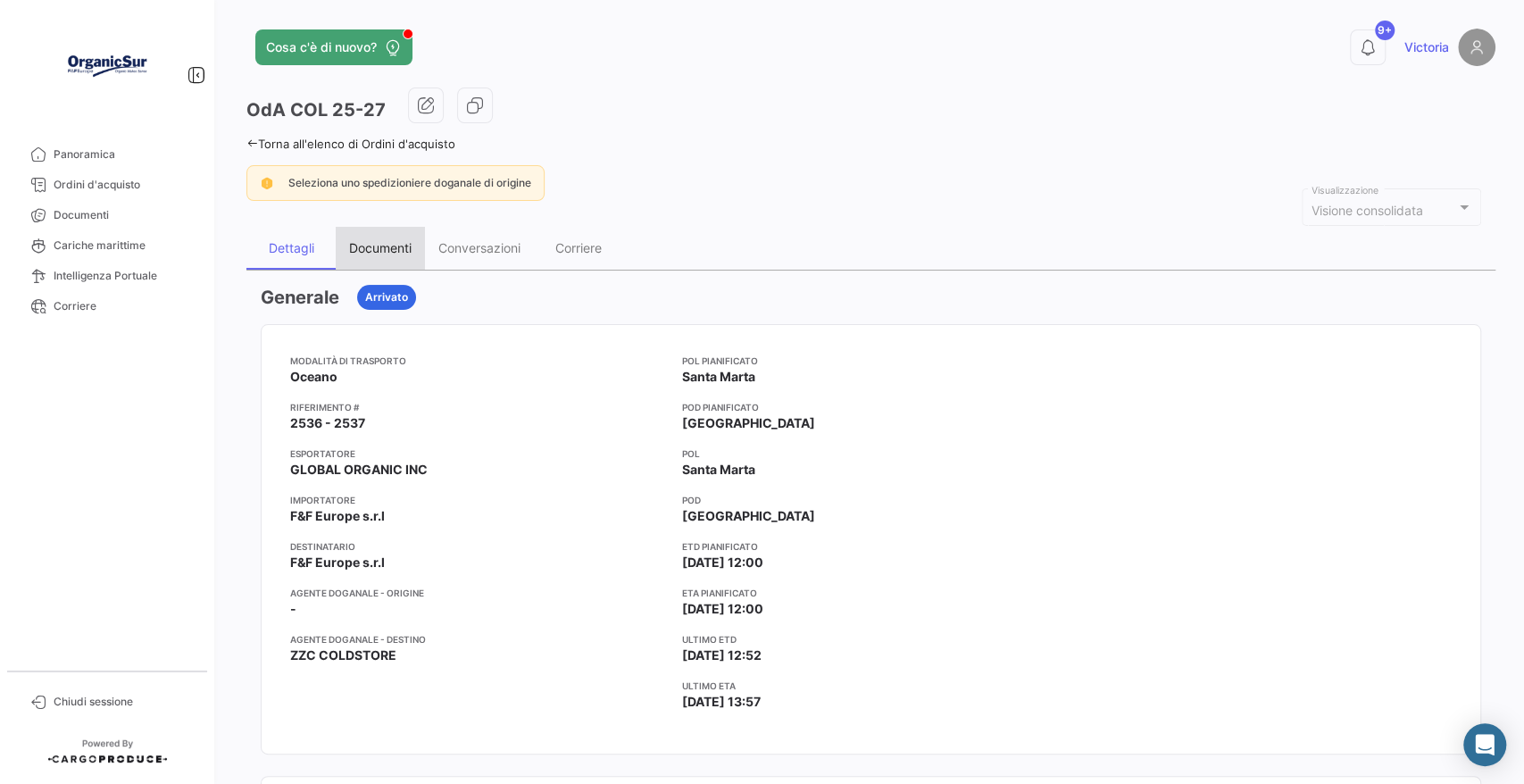
click at [408, 234] on div "Documenti" at bounding box center [380, 247] width 89 height 43
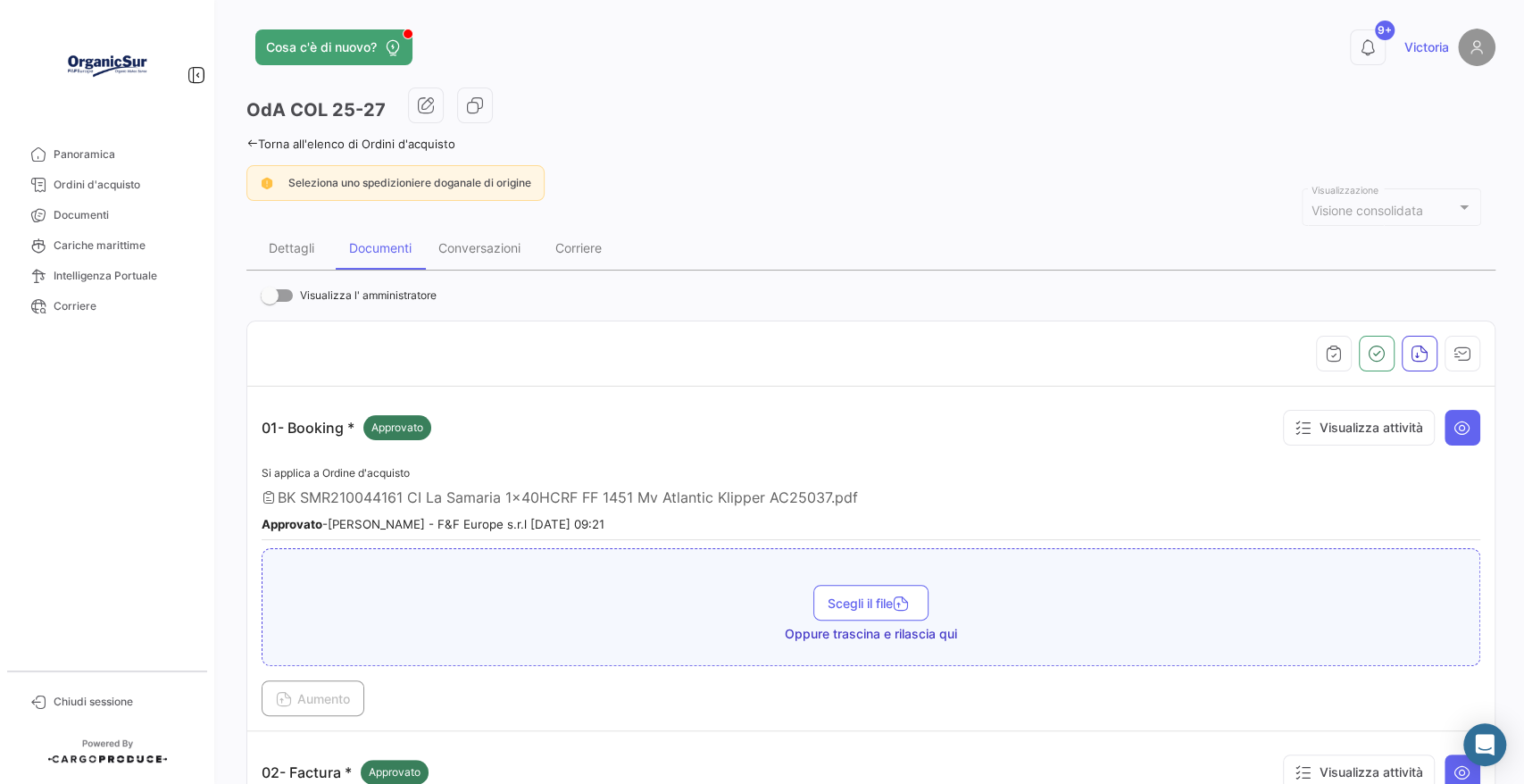
scroll to position [298, 0]
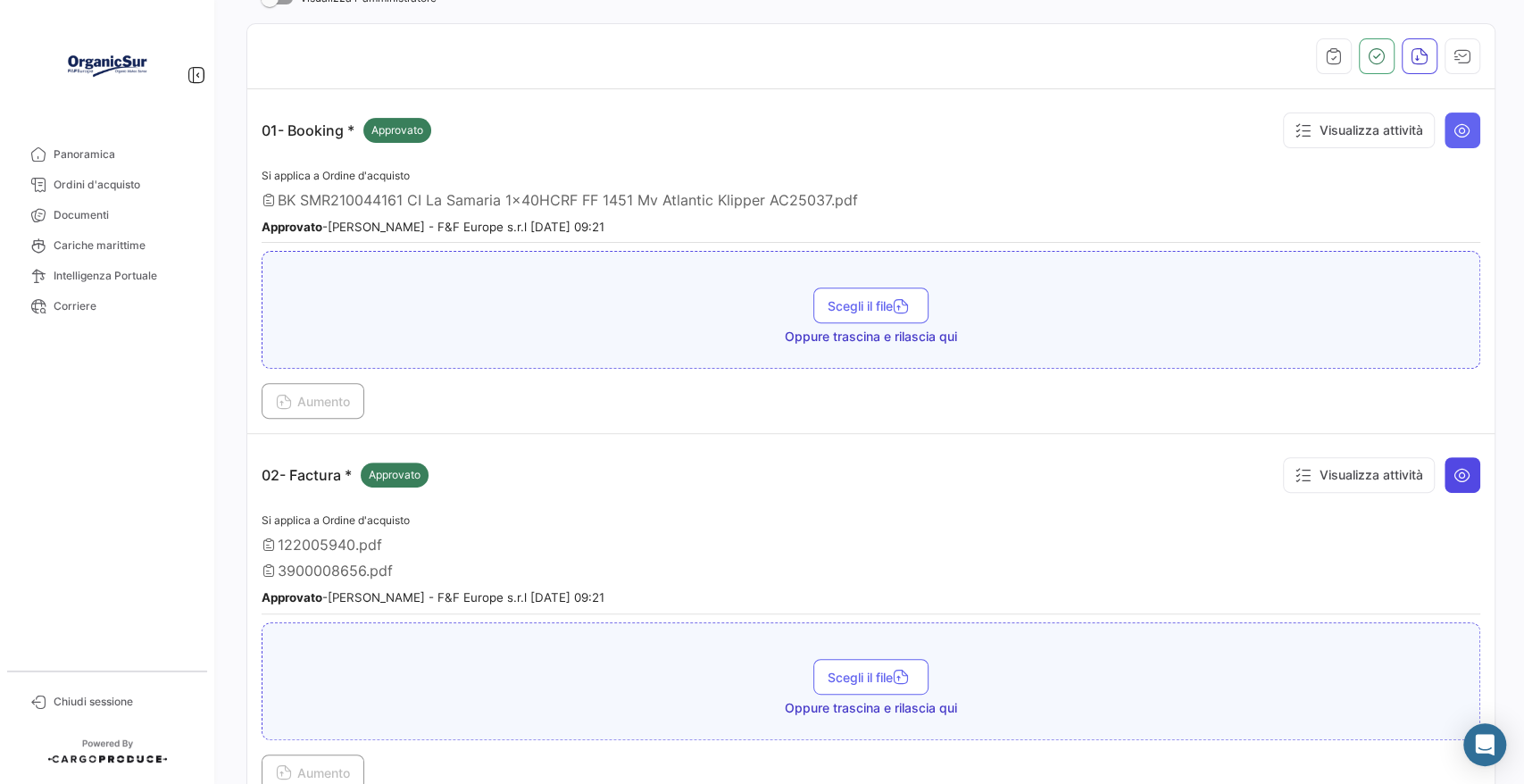
click at [1464, 466] on button at bounding box center [1463, 475] width 36 height 36
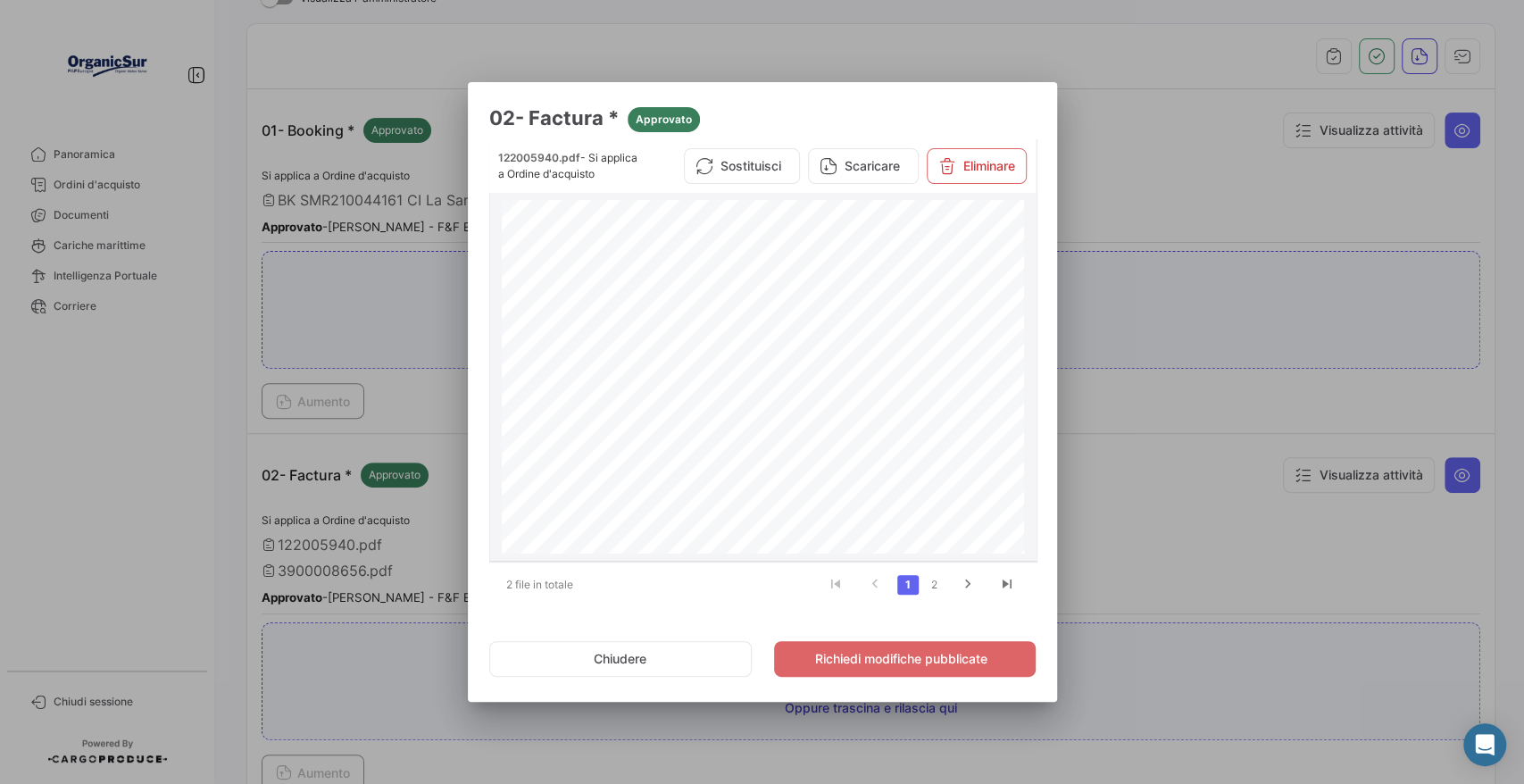
scroll to position [0, 0]
click at [627, 662] on button "Chiudere" at bounding box center [621, 658] width 264 height 36
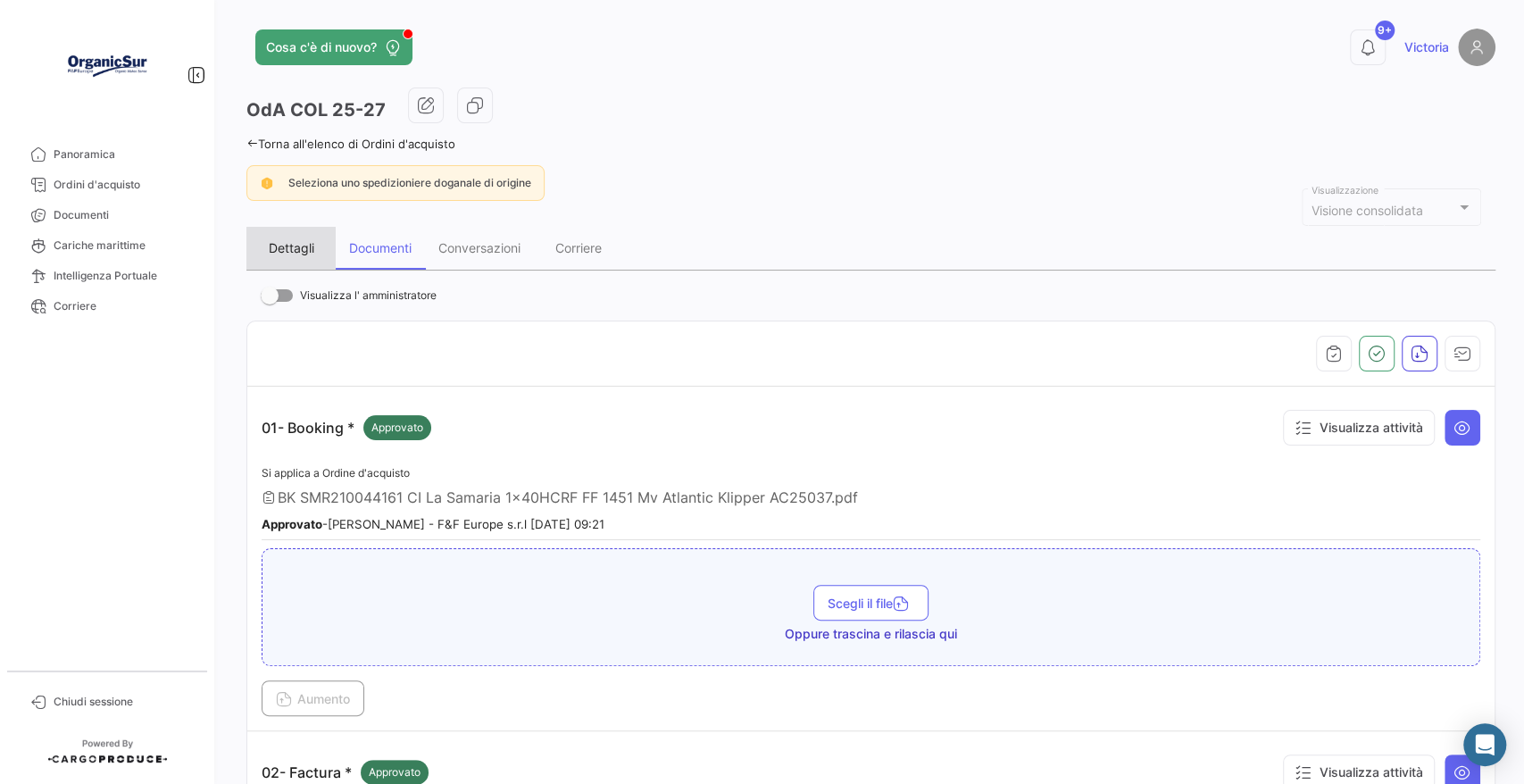
click at [302, 247] on div "Dettagli" at bounding box center [291, 247] width 45 height 15
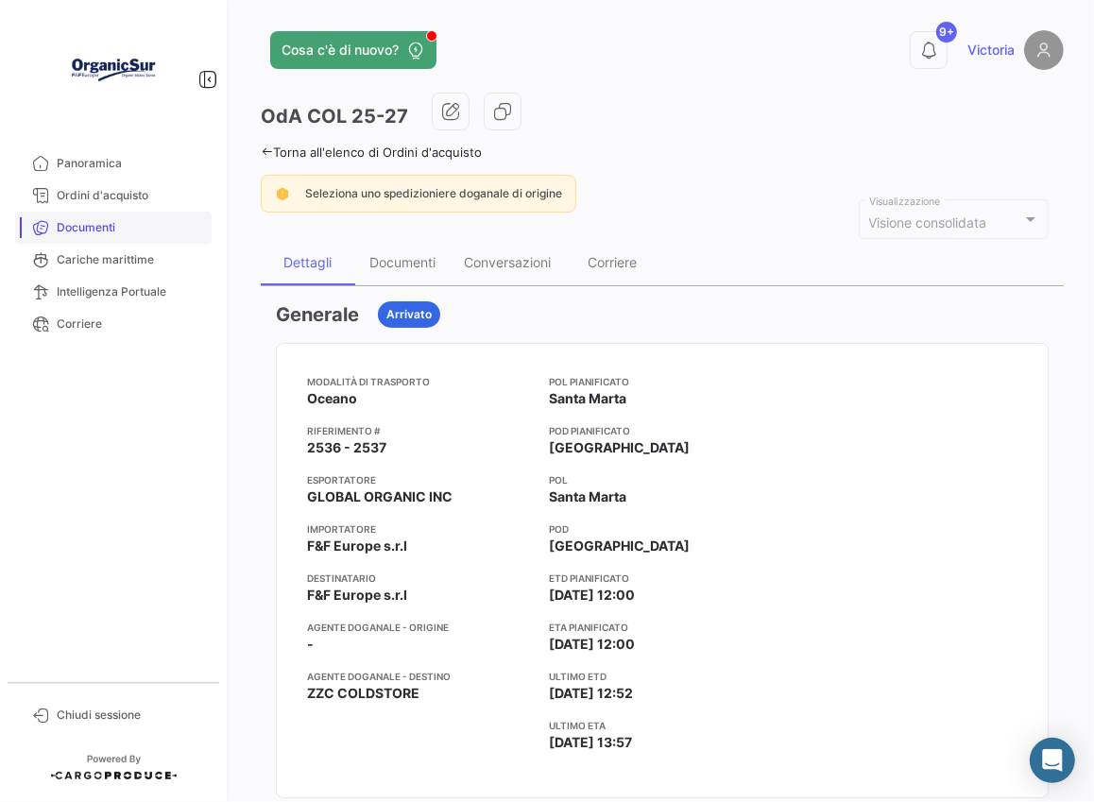
click at [63, 240] on link "Documenti" at bounding box center [113, 228] width 197 height 32
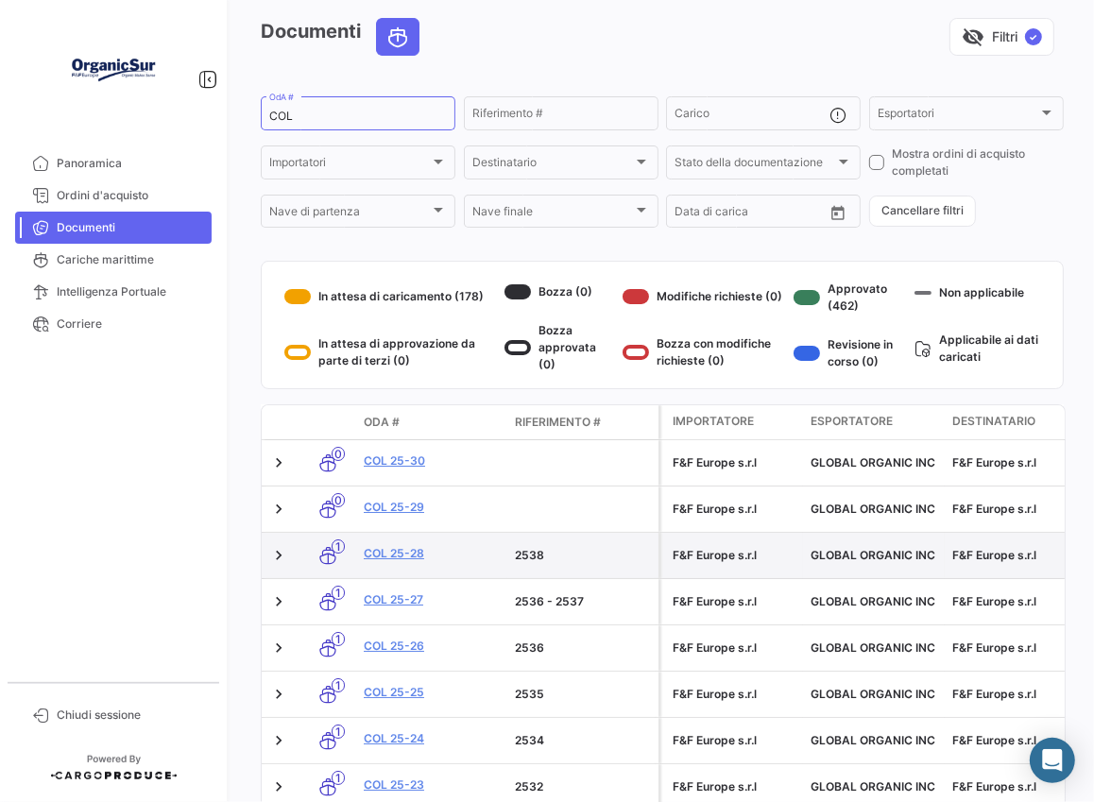
scroll to position [105, 0]
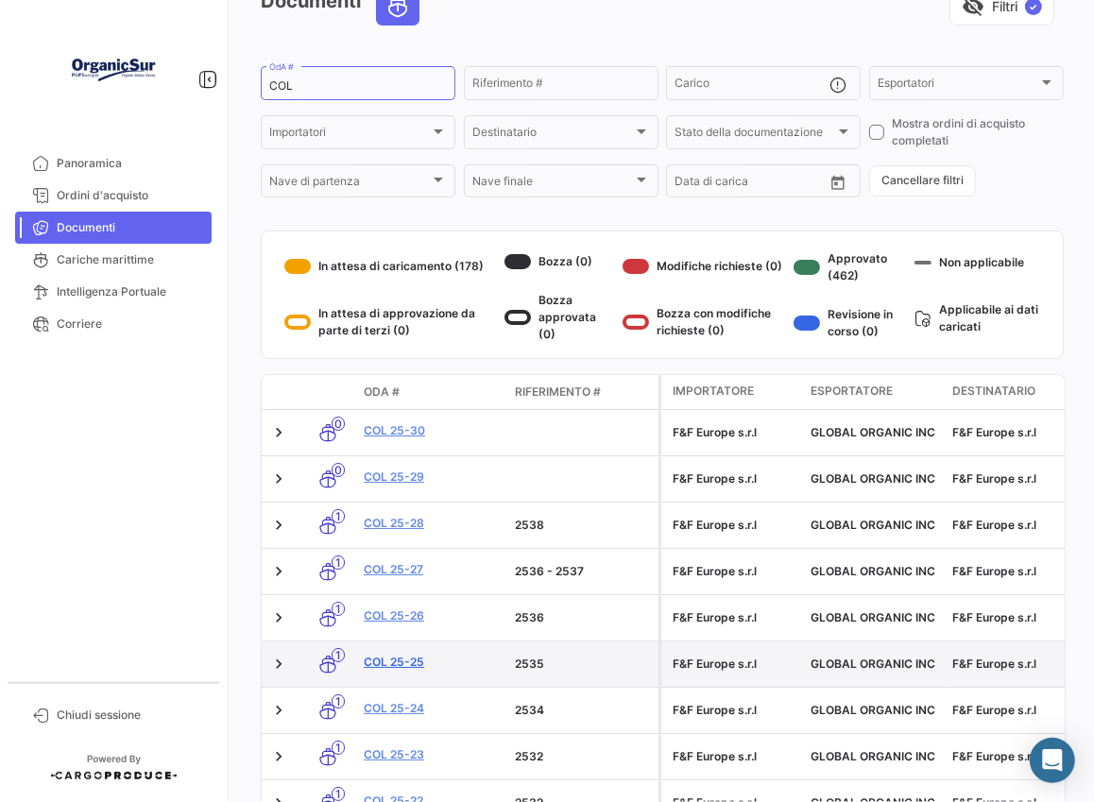
click at [378, 663] on link "COL 25-25" at bounding box center [432, 662] width 136 height 17
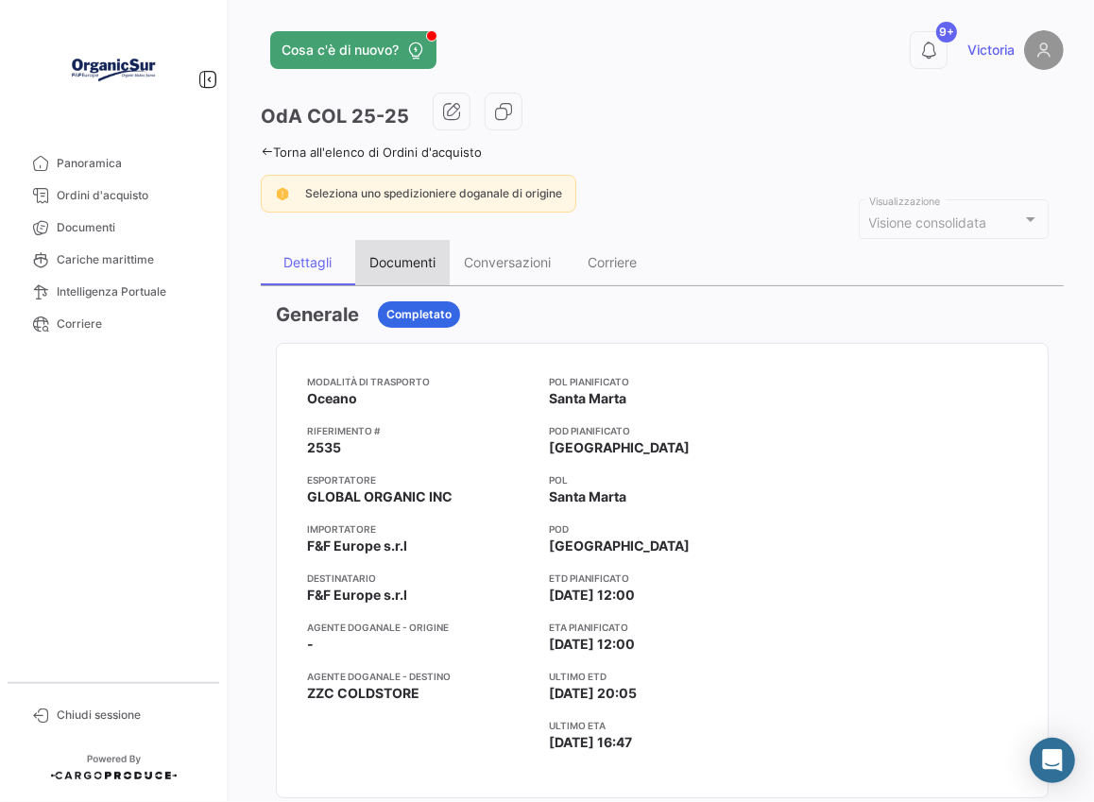
click at [399, 268] on div "Documenti" at bounding box center [402, 262] width 66 height 16
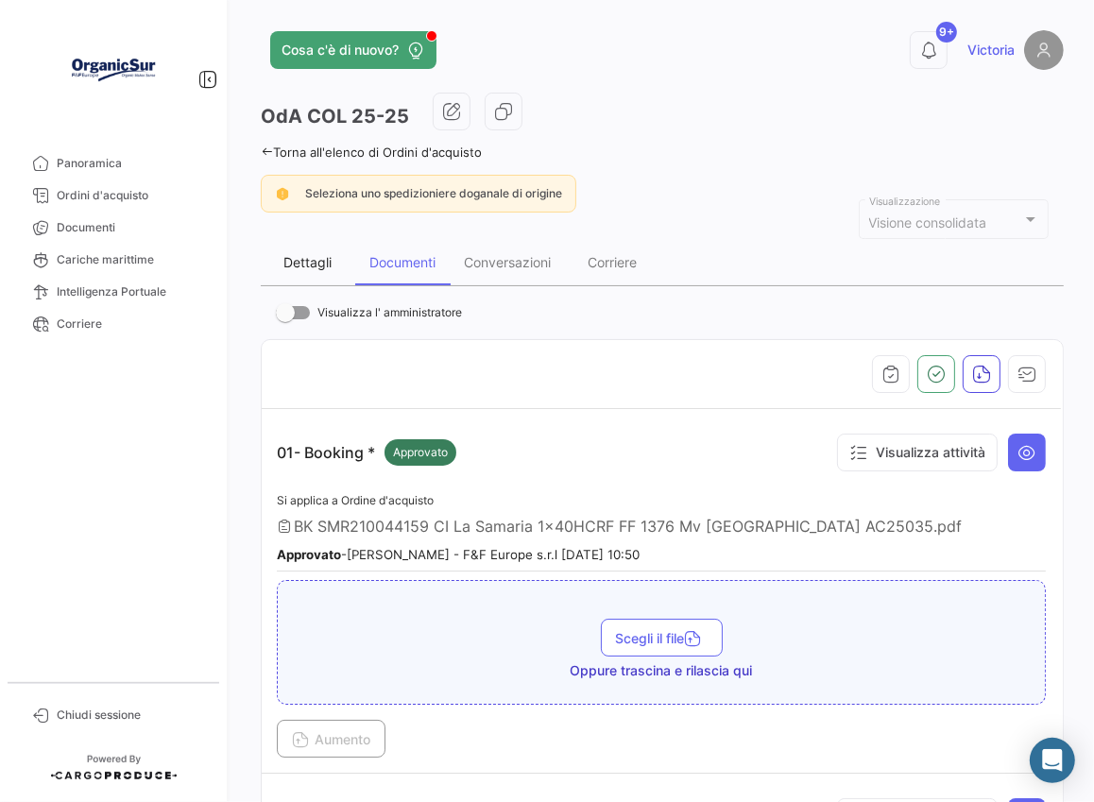
click at [299, 258] on div "Dettagli" at bounding box center [308, 262] width 48 height 16
